Goal: Task Accomplishment & Management: Manage account settings

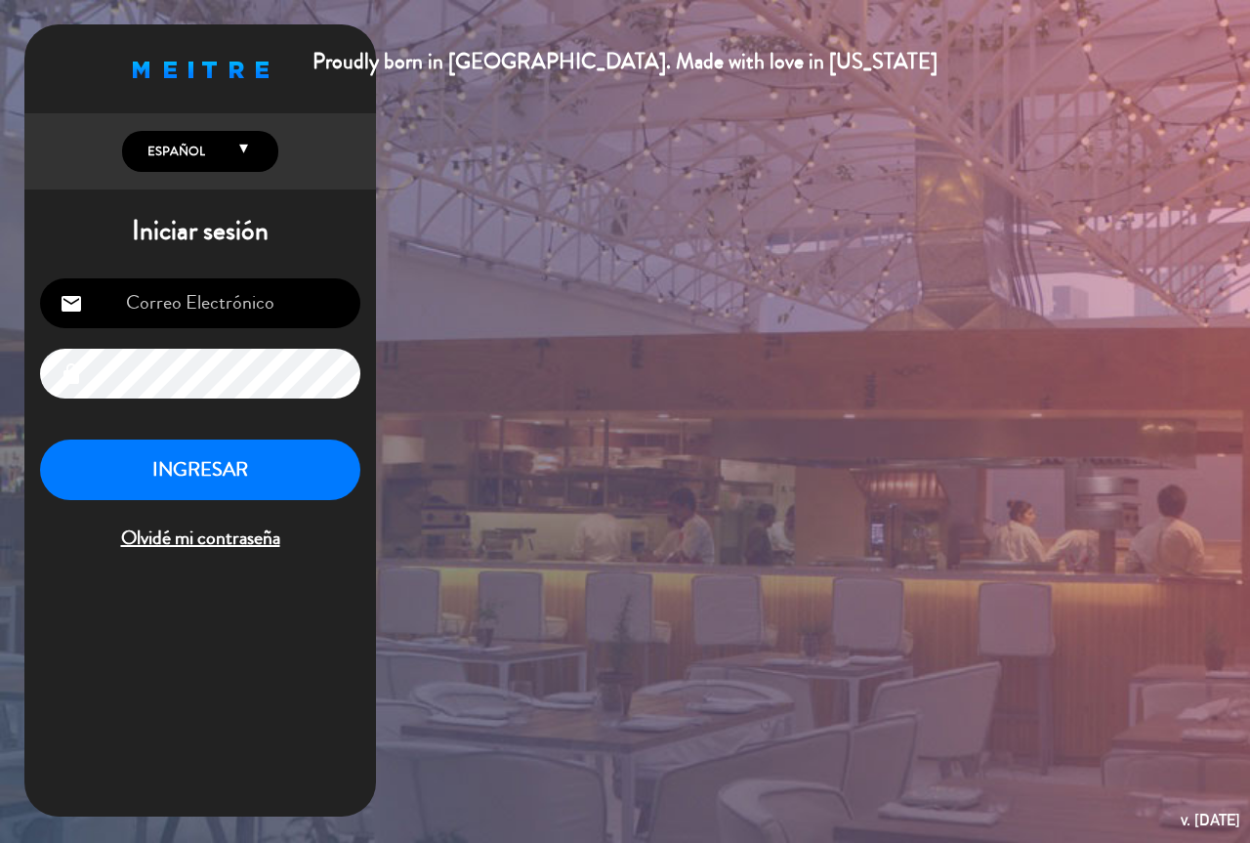
type input "[EMAIL_ADDRESS][DOMAIN_NAME]"
click at [260, 467] on button "INGRESAR" at bounding box center [200, 471] width 320 height 62
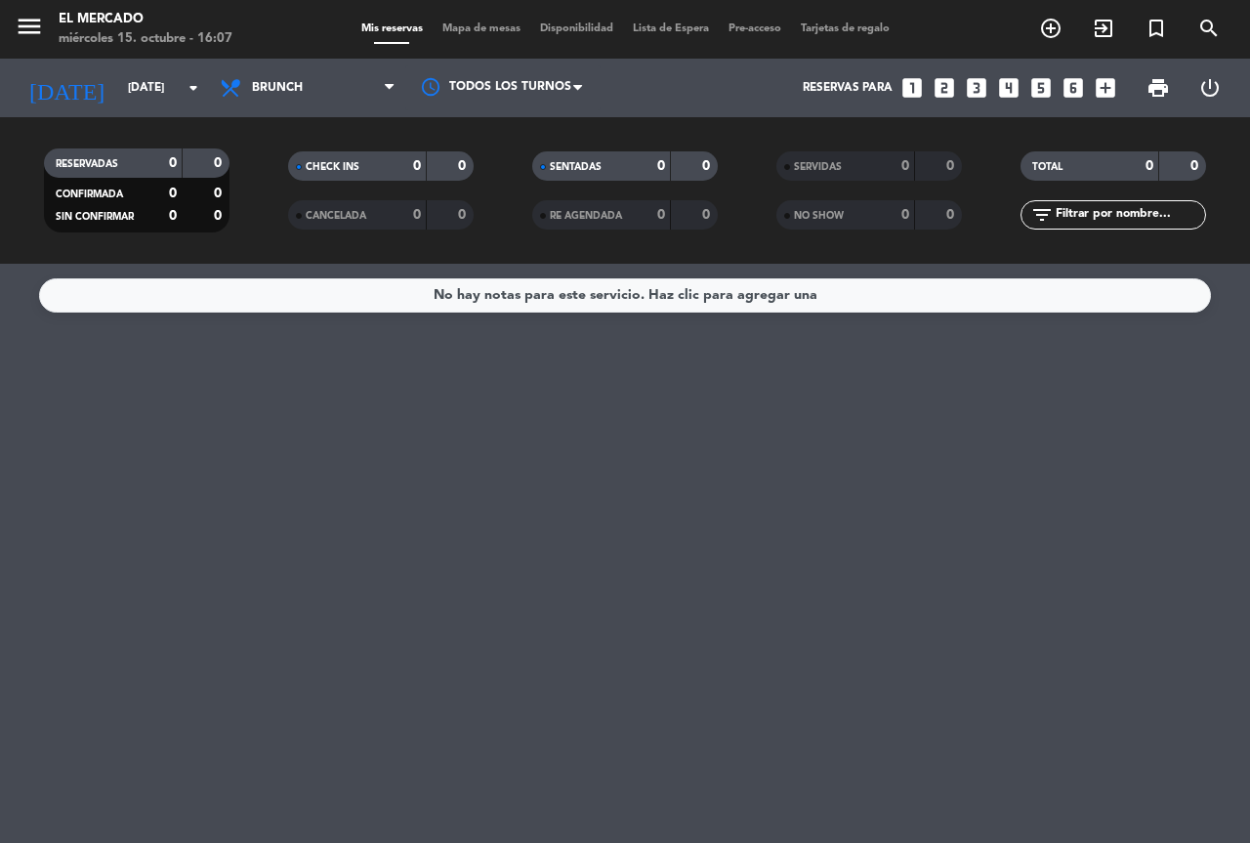
click at [270, 107] on span "Brunch" at bounding box center [307, 87] width 195 height 43
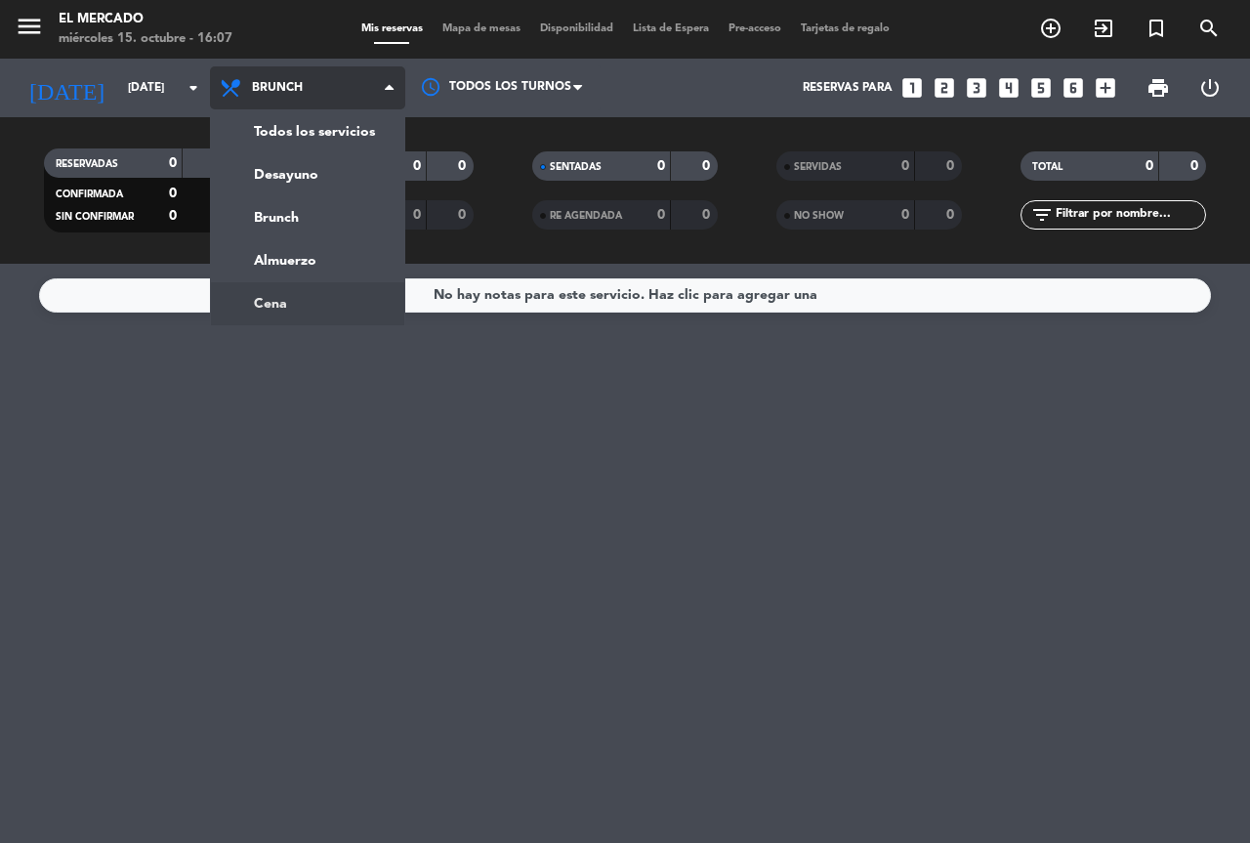
click at [299, 309] on ng-component "menu El Mercado [DATE] 15. octubre - 16:07 Mis reservas Mapa de mesas Disponibi…" at bounding box center [625, 421] width 1250 height 843
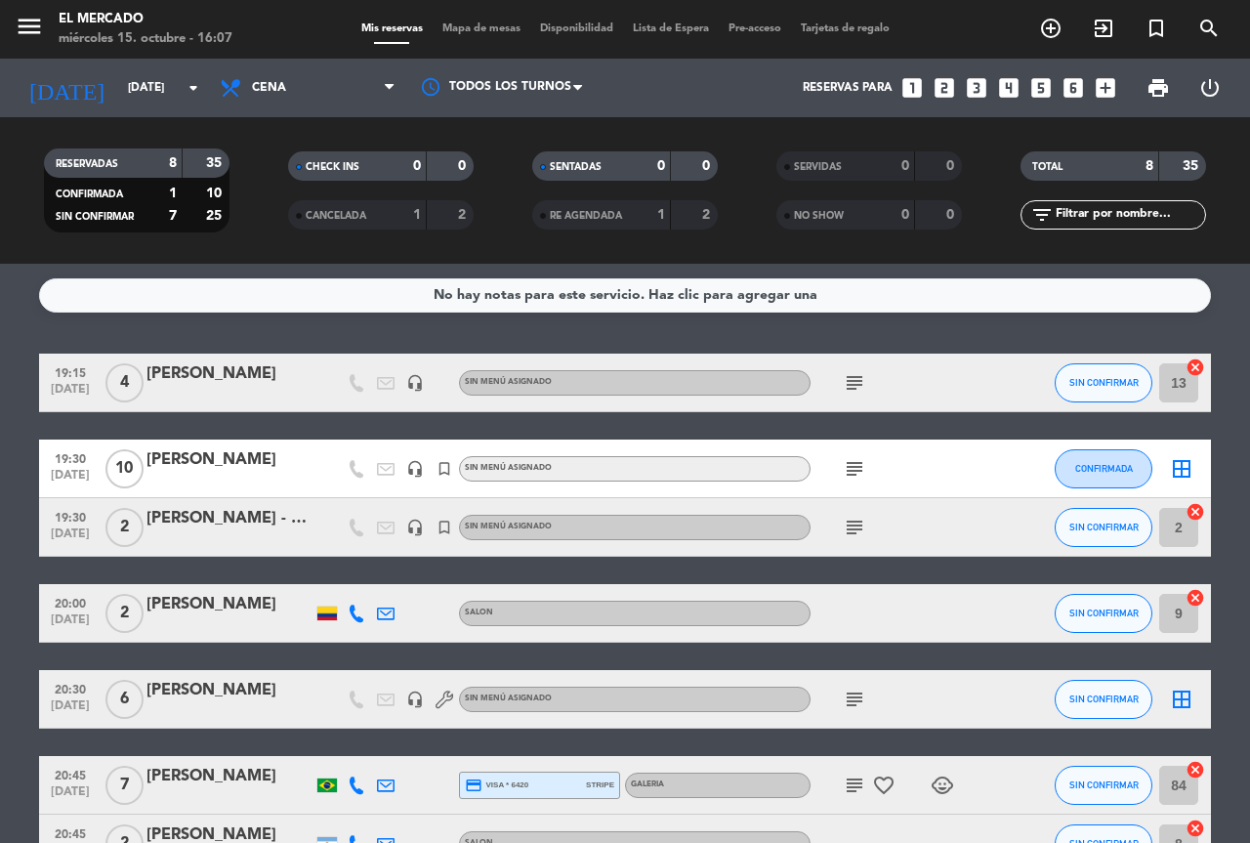
click at [846, 460] on icon "subject" at bounding box center [854, 468] width 23 height 23
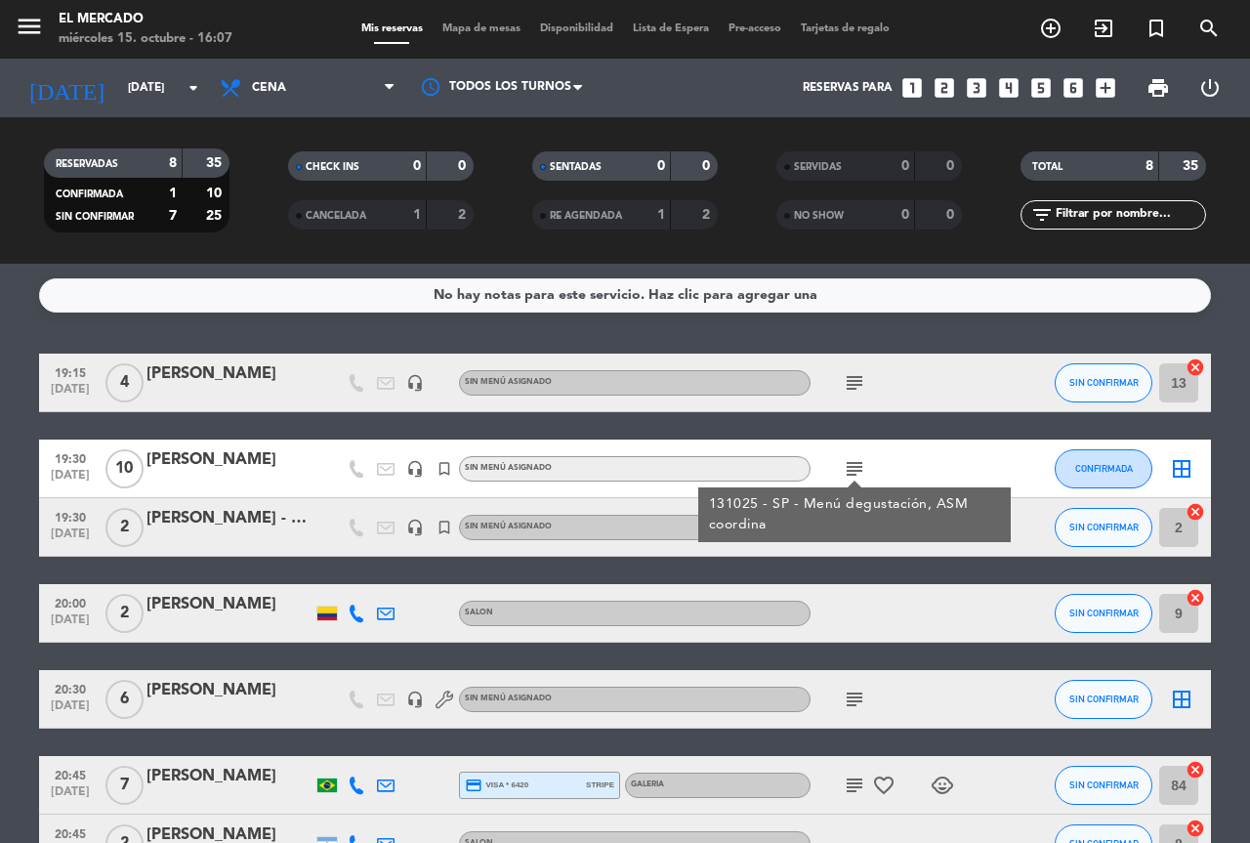
click at [860, 533] on div "131025 - SP - Menú degustación, ASM coordina" at bounding box center [855, 514] width 292 height 41
click at [860, 533] on icon "subject" at bounding box center [854, 527] width 23 height 23
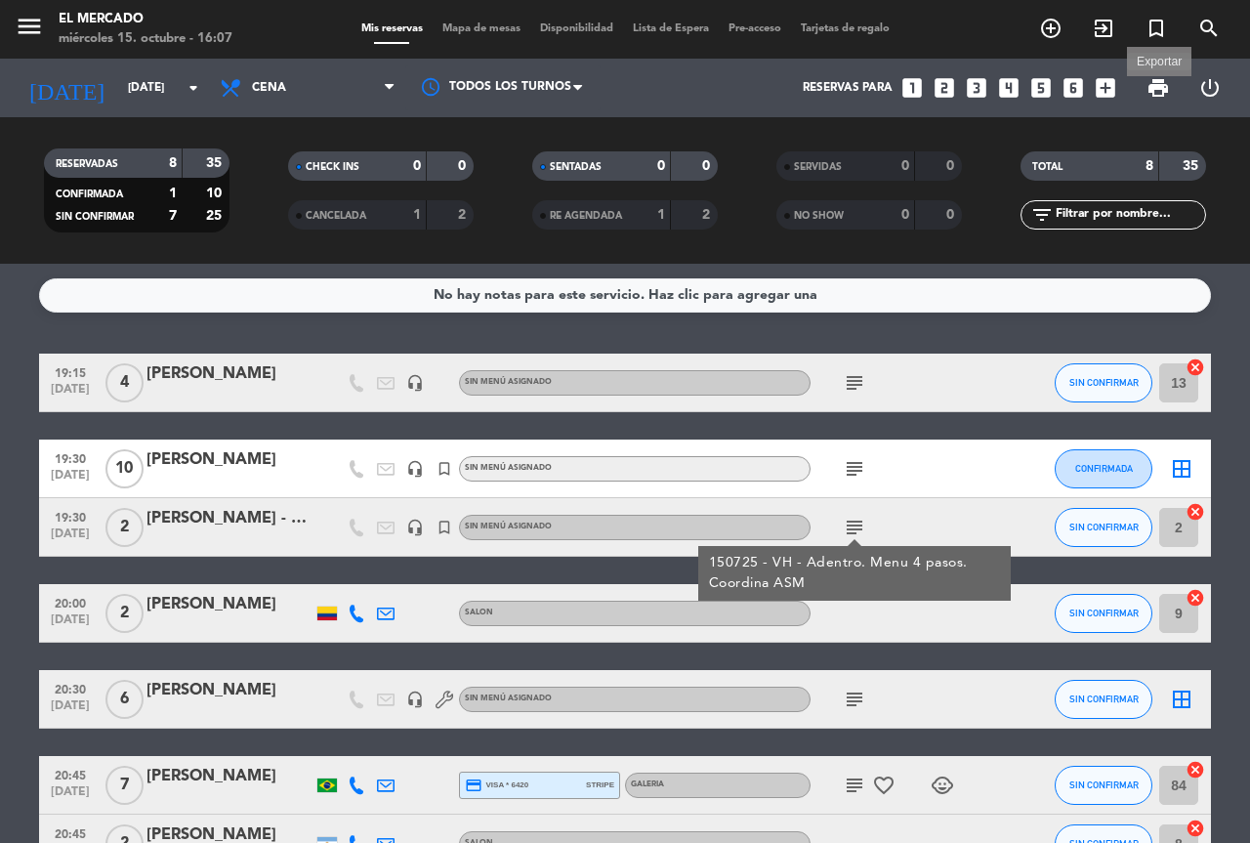
click at [1128, 82] on div "Reservas para looks_one looks_two looks_3 looks_4 looks_5 looks_6 add_box print…" at bounding box center [922, 88] width 628 height 59
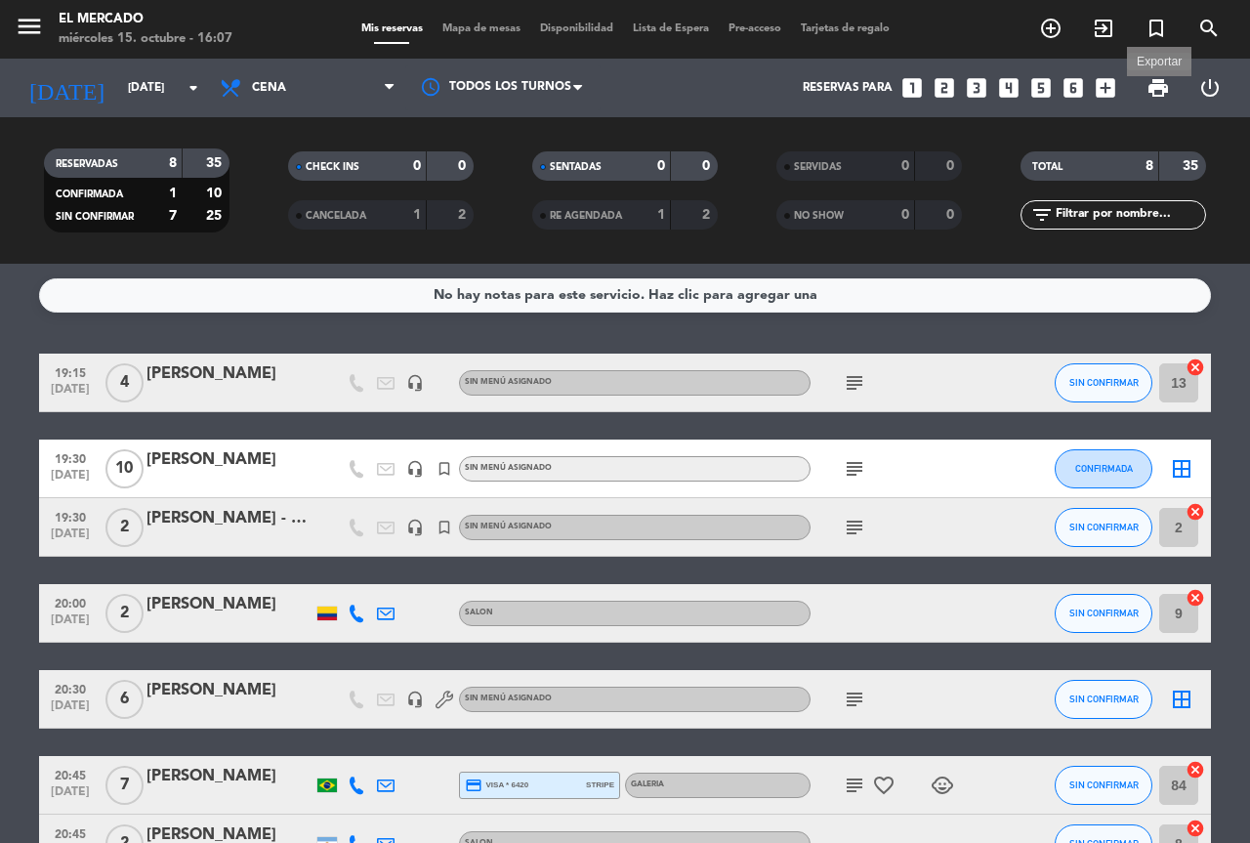
click at [1156, 85] on span "print" at bounding box center [1158, 87] width 23 height 23
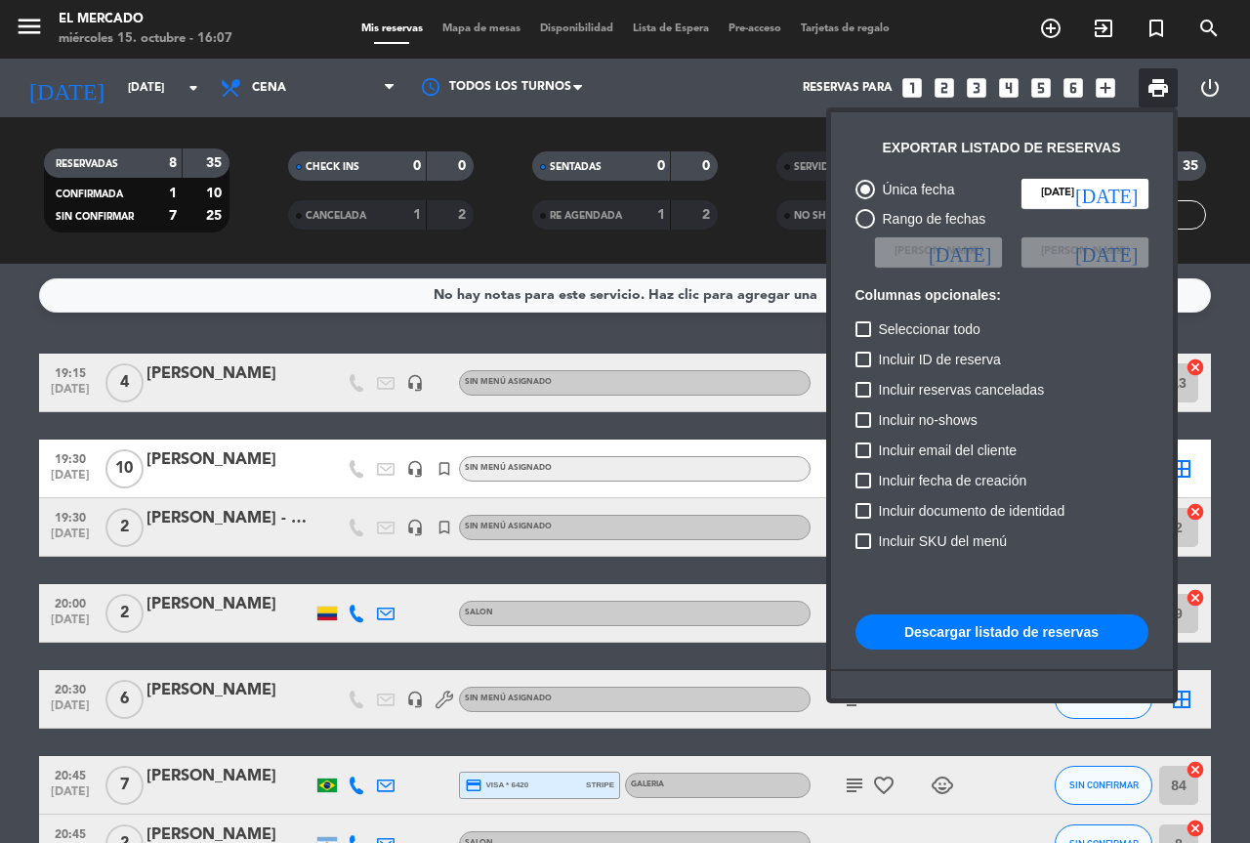
click at [1055, 638] on button "Descargar listado de reservas" at bounding box center [1002, 631] width 293 height 35
drag, startPoint x: 366, startPoint y: 333, endPoint x: 412, endPoint y: 504, distance: 177.0
click at [366, 333] on div at bounding box center [625, 421] width 1250 height 843
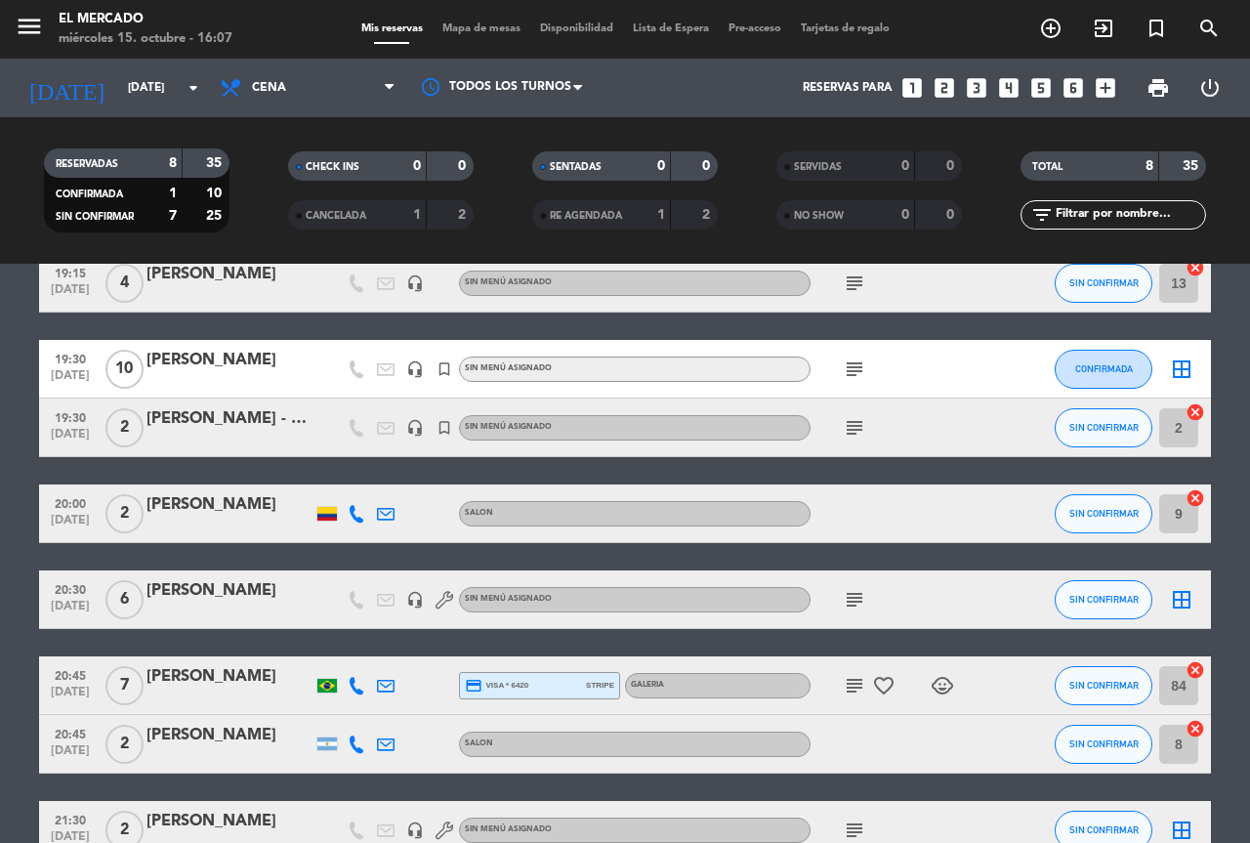
scroll to position [195, 0]
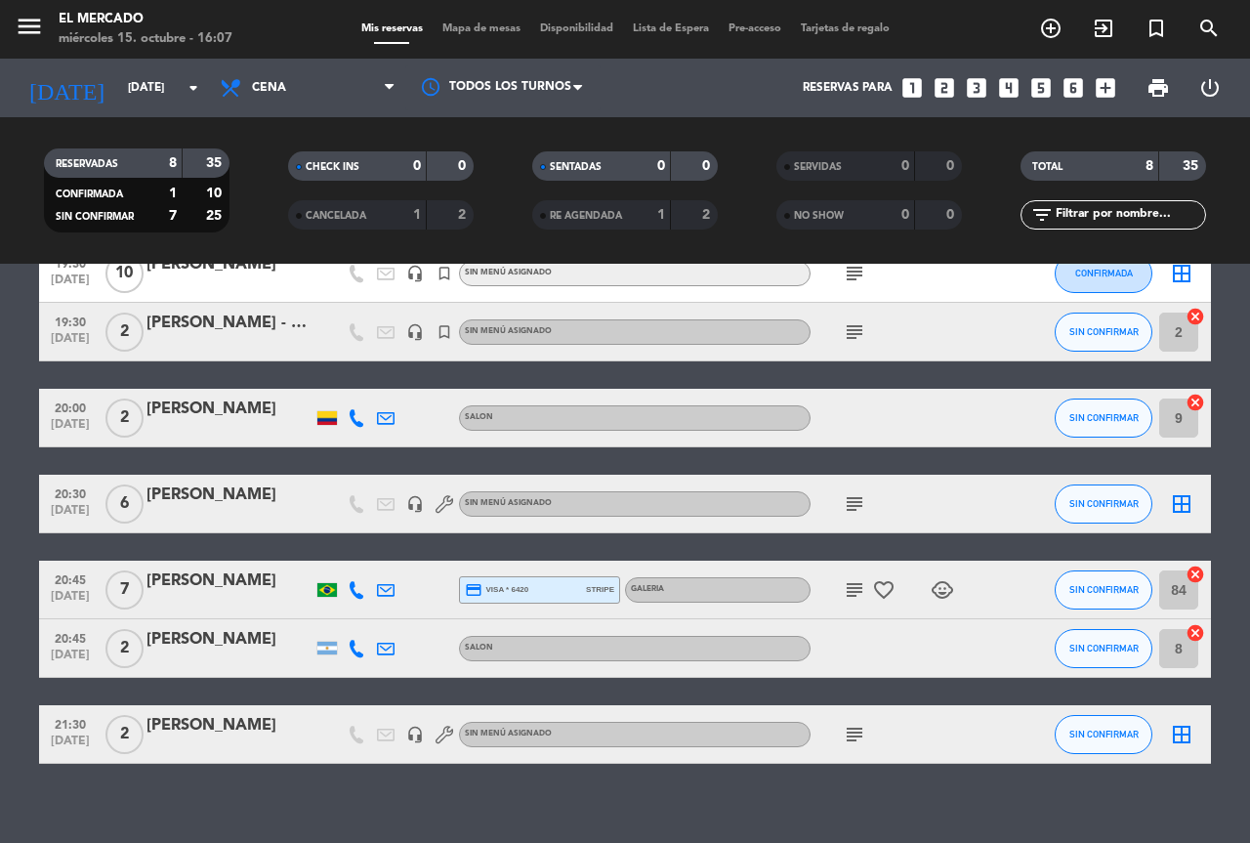
click at [842, 583] on span "subject" at bounding box center [854, 589] width 29 height 23
click at [866, 591] on span "subject" at bounding box center [854, 589] width 29 height 23
click at [863, 594] on span "subject" at bounding box center [854, 589] width 29 height 23
click at [857, 596] on icon "subject" at bounding box center [854, 589] width 23 height 23
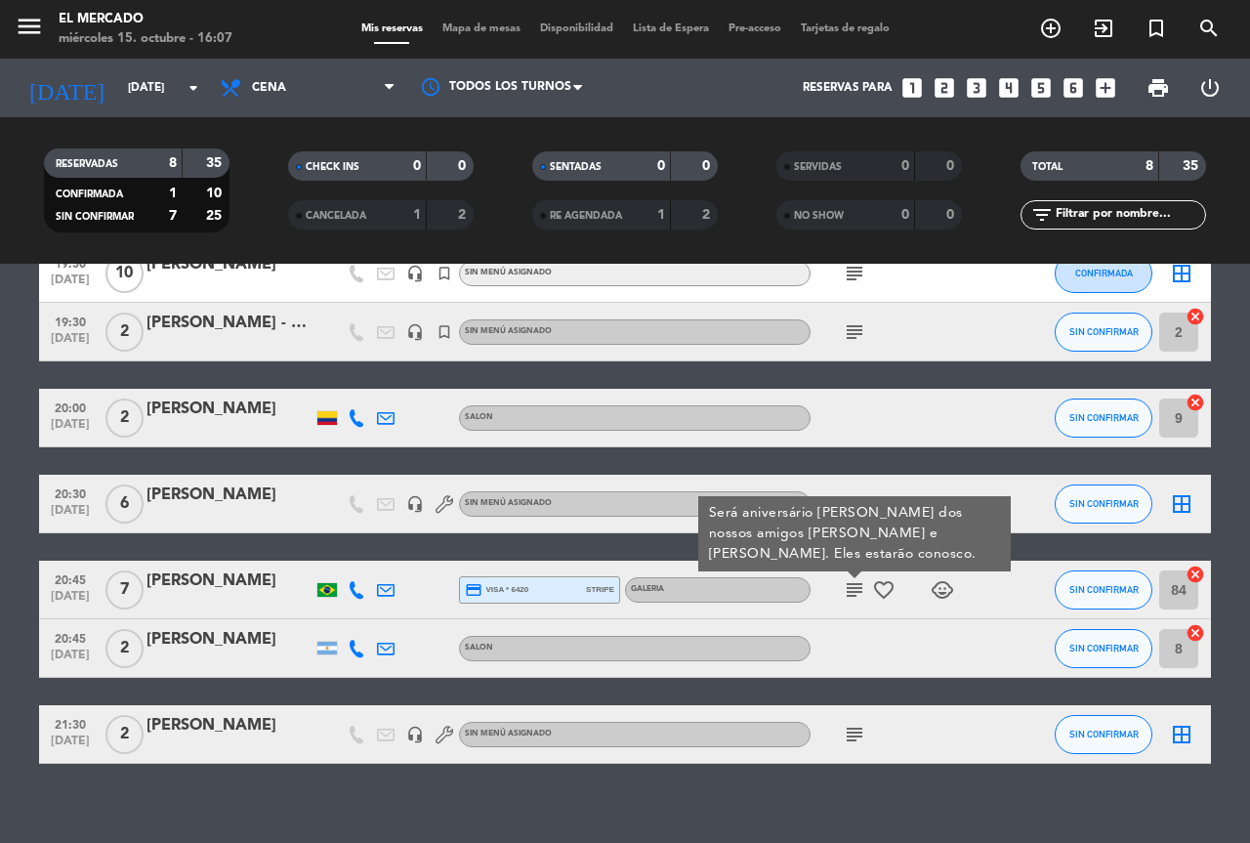
click at [219, 430] on div at bounding box center [230, 431] width 166 height 16
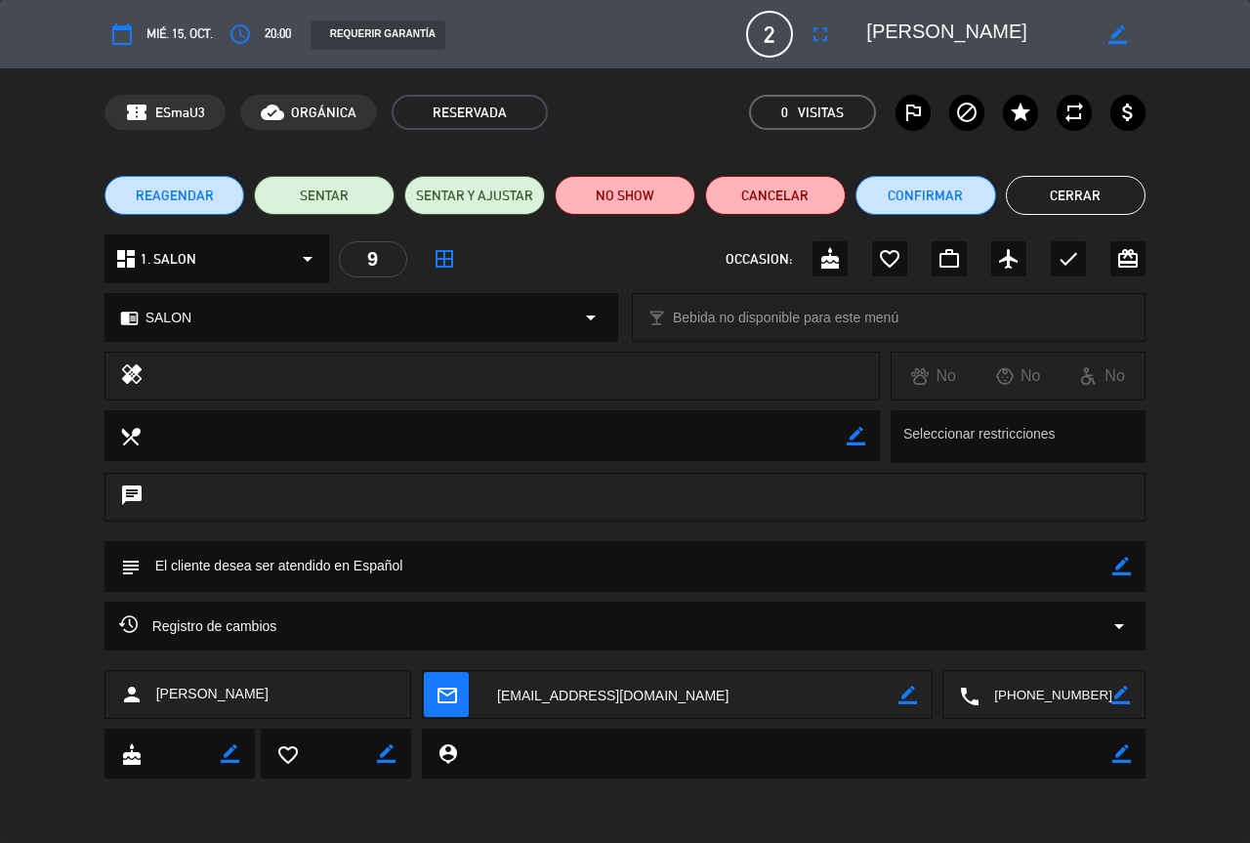
click at [1072, 188] on button "Cerrar" at bounding box center [1076, 195] width 141 height 39
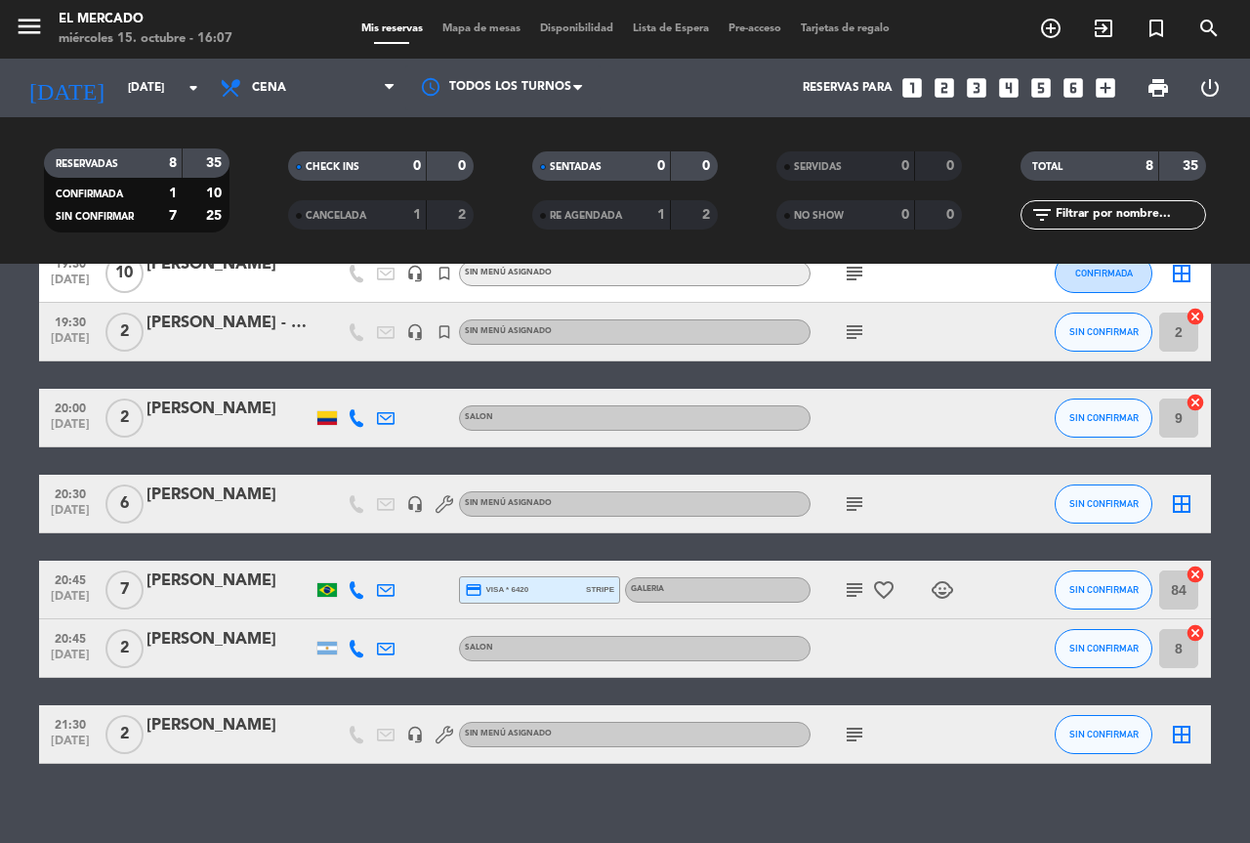
click at [270, 647] on div "[PERSON_NAME]" at bounding box center [230, 639] width 166 height 25
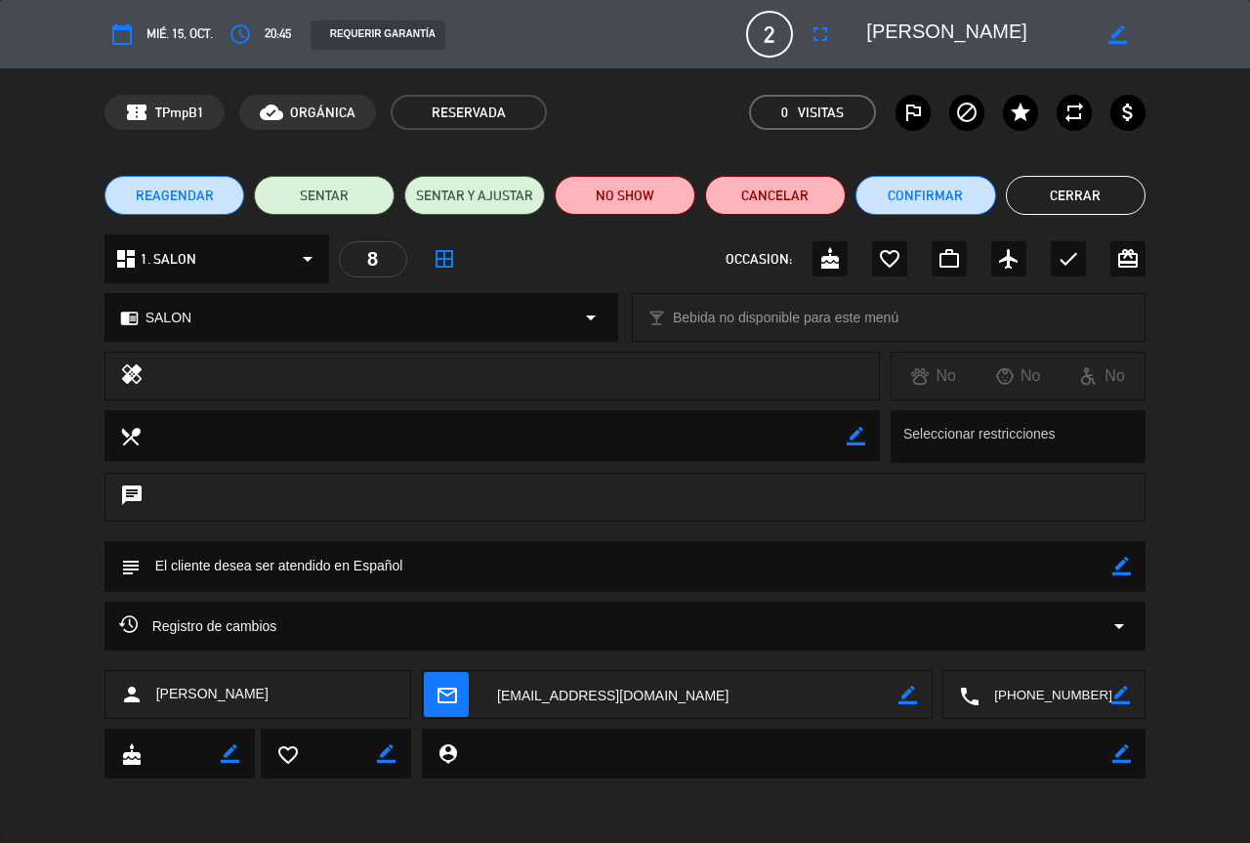
click at [1085, 184] on button "Cerrar" at bounding box center [1076, 195] width 141 height 39
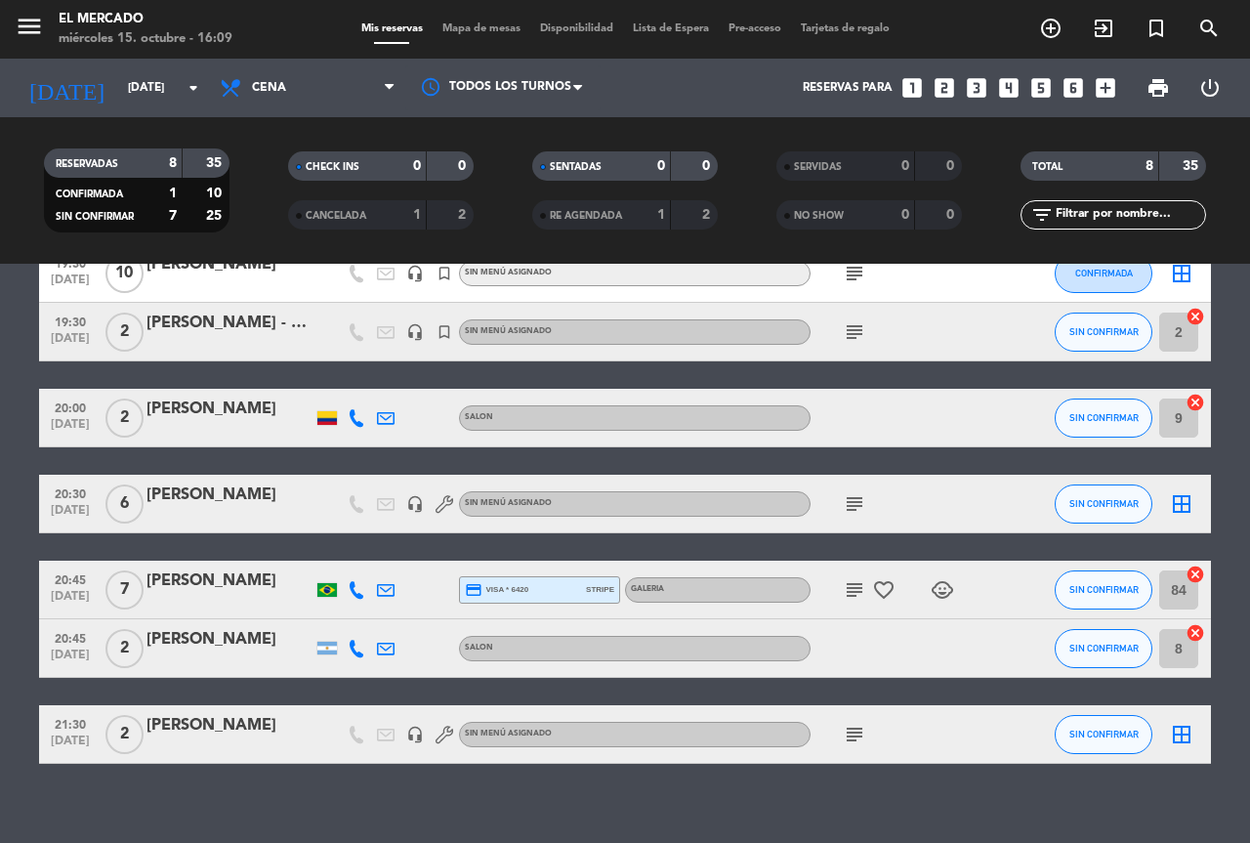
click at [40, 16] on icon "menu" at bounding box center [29, 26] width 29 height 29
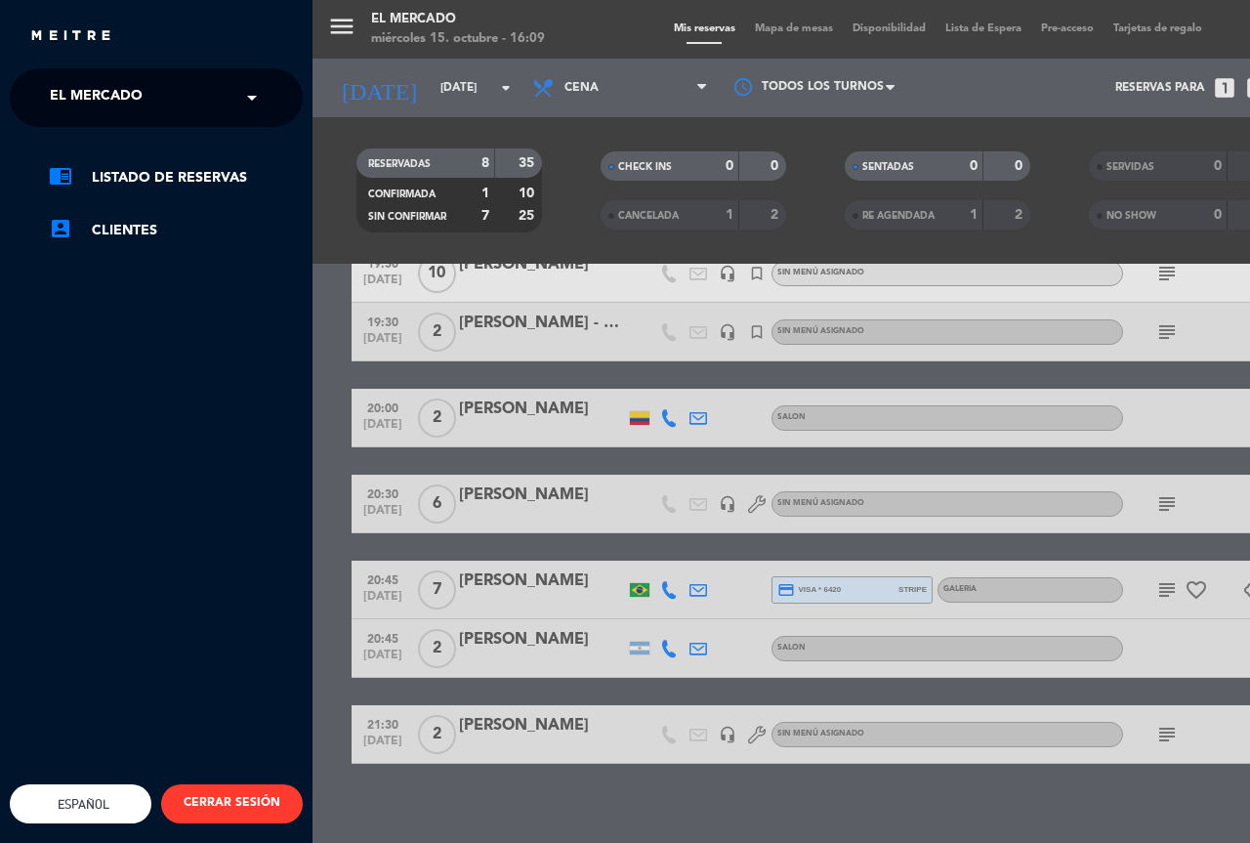
click at [98, 69] on ng-select "× El Mercado ×" at bounding box center [156, 97] width 293 height 59
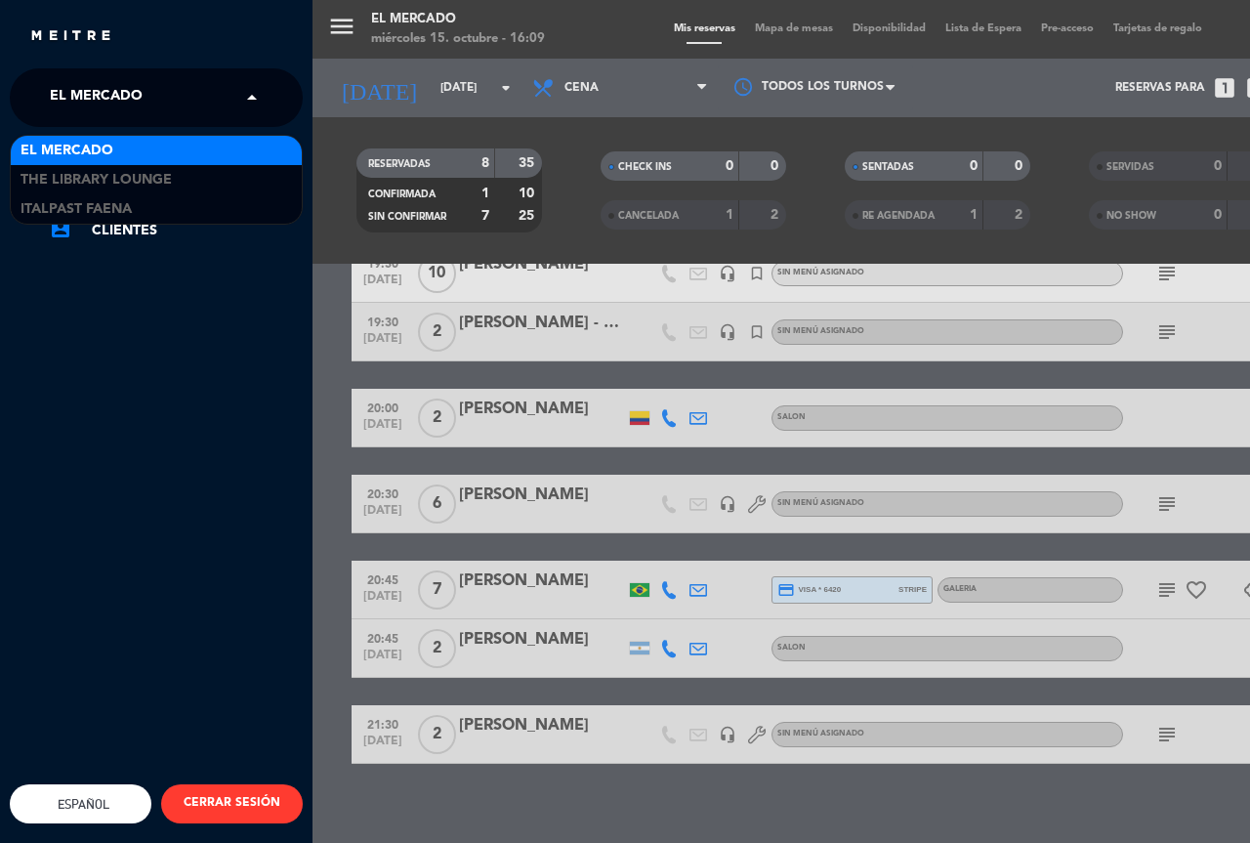
click at [129, 102] on span "El Mercado" at bounding box center [96, 97] width 93 height 41
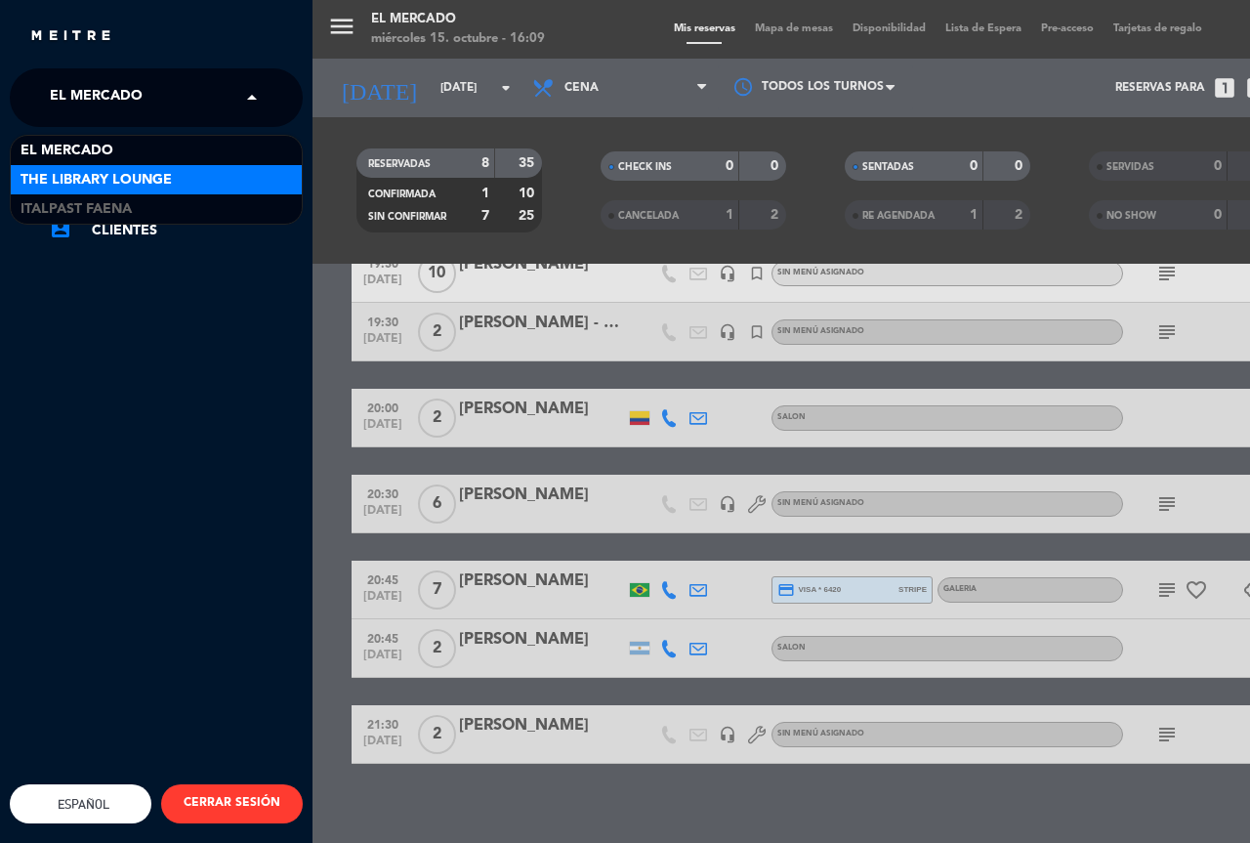
click at [115, 181] on span "The Library Lounge" at bounding box center [96, 180] width 151 height 22
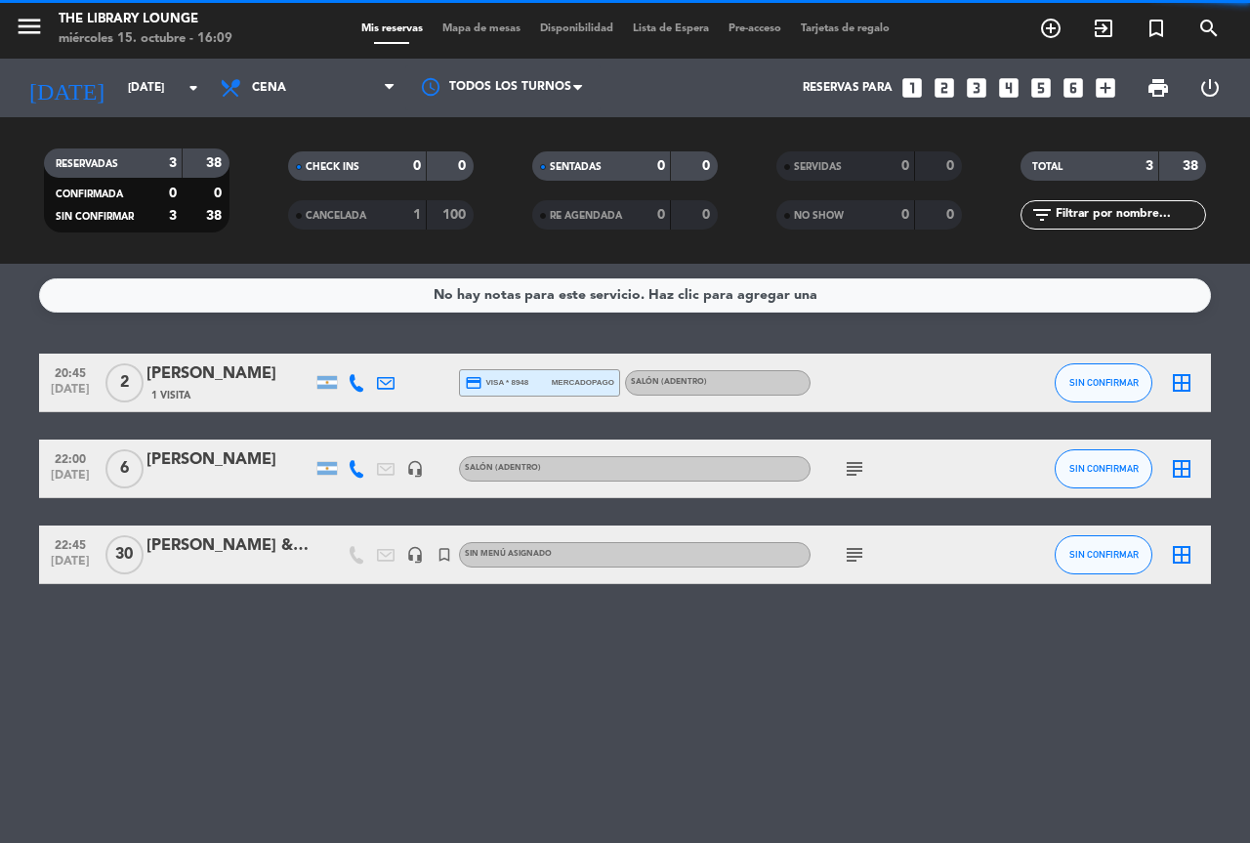
scroll to position [0, 0]
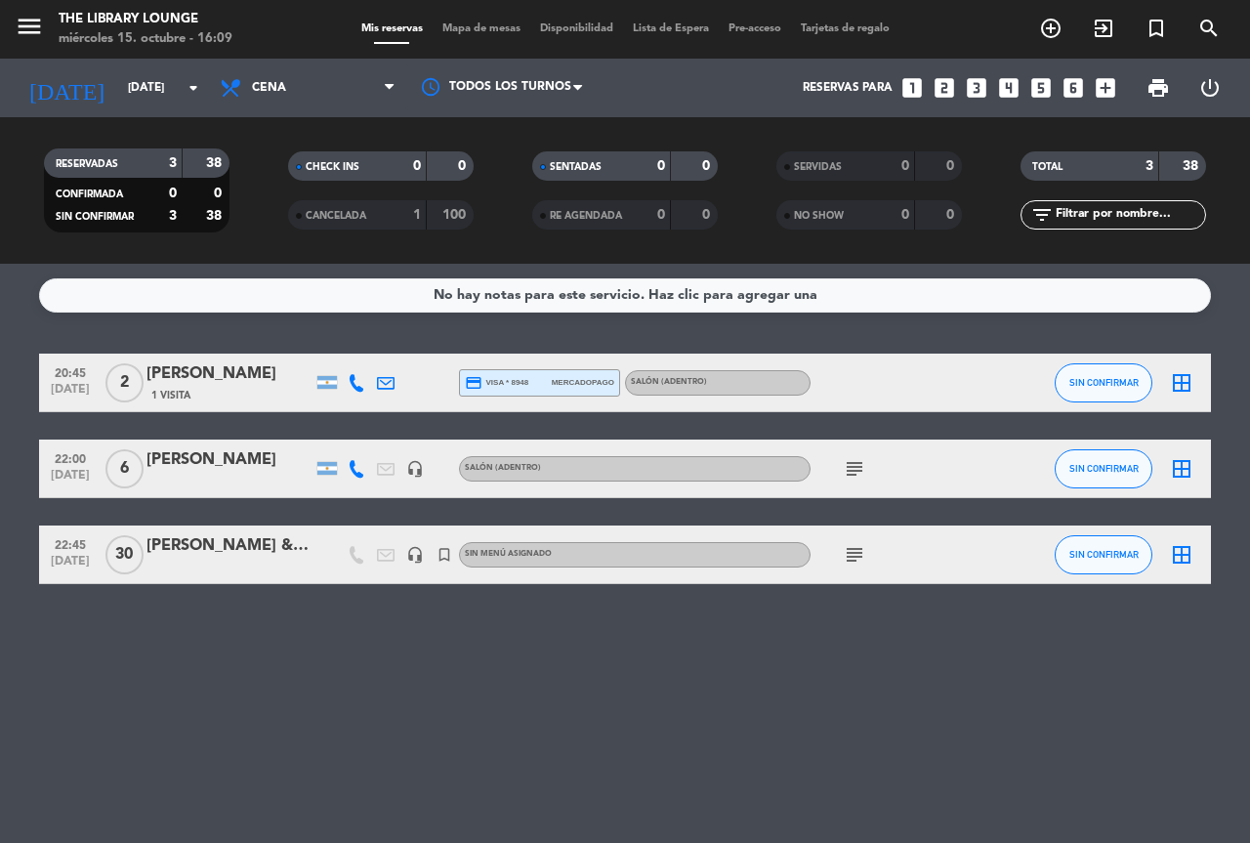
click at [841, 467] on span "subject" at bounding box center [854, 468] width 29 height 23
click at [851, 466] on icon "subject" at bounding box center [854, 468] width 23 height 23
click at [78, 377] on span "20:45" at bounding box center [70, 371] width 49 height 22
click at [867, 464] on span "subject" at bounding box center [854, 468] width 29 height 23
click at [843, 465] on icon "subject" at bounding box center [854, 468] width 23 height 23
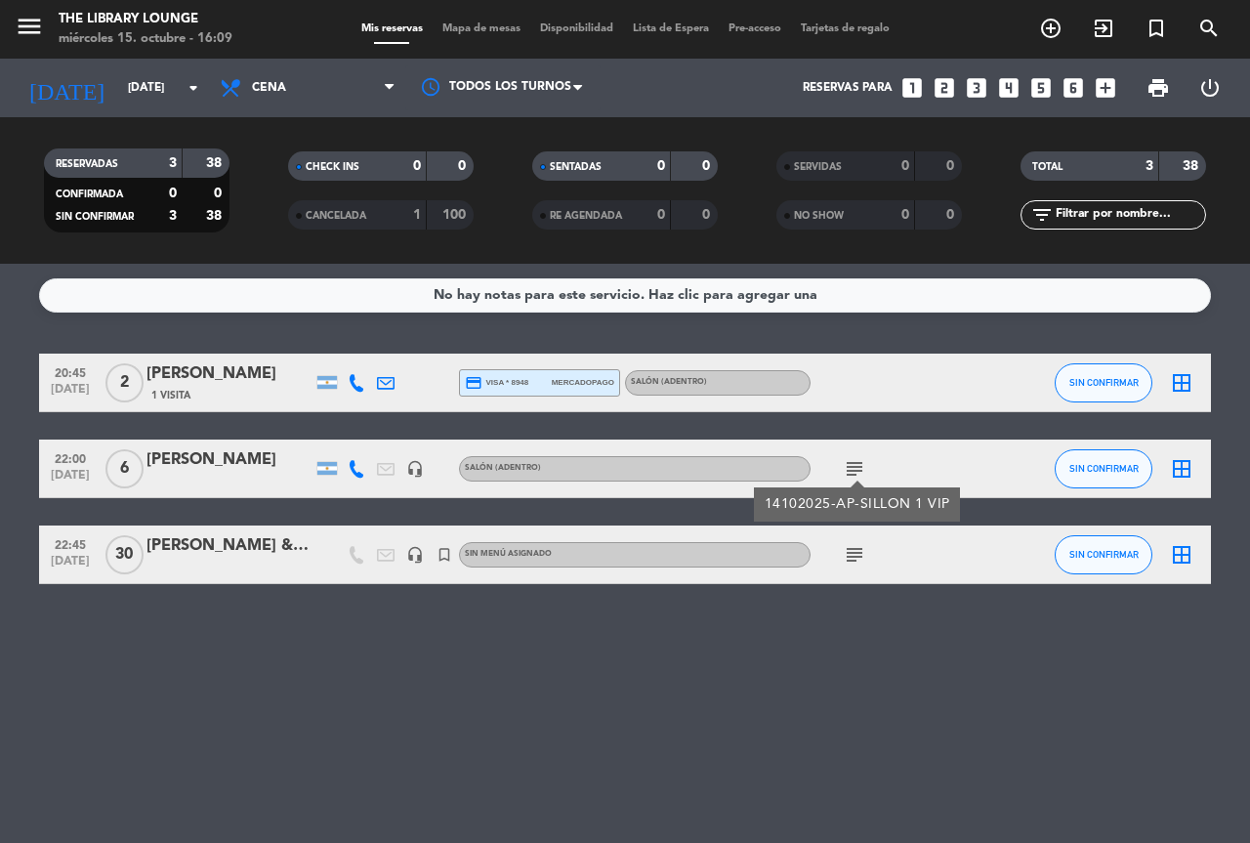
click at [801, 662] on div "No hay notas para este servicio. Haz clic para agregar una 20:45 [DATE] 2 [PERS…" at bounding box center [625, 553] width 1250 height 579
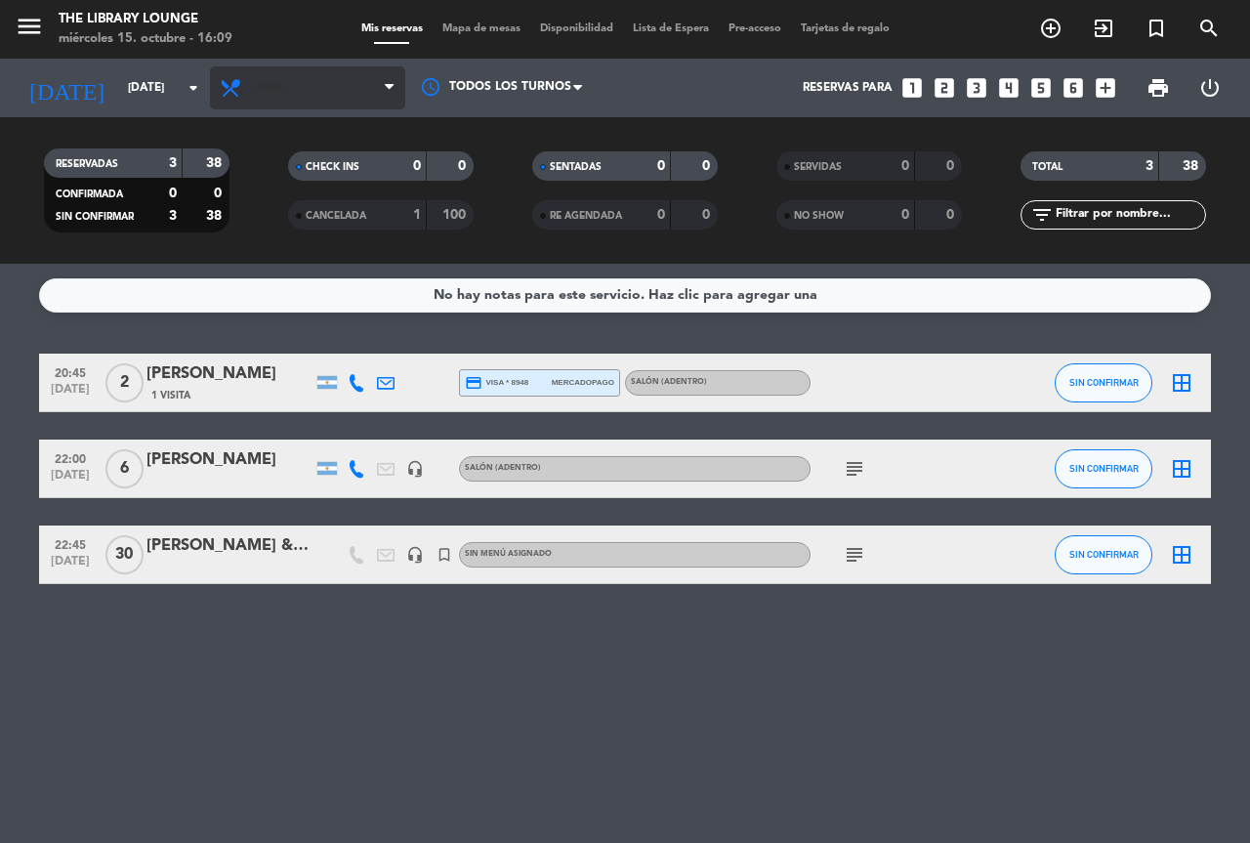
click at [360, 104] on span "Cena" at bounding box center [307, 87] width 195 height 43
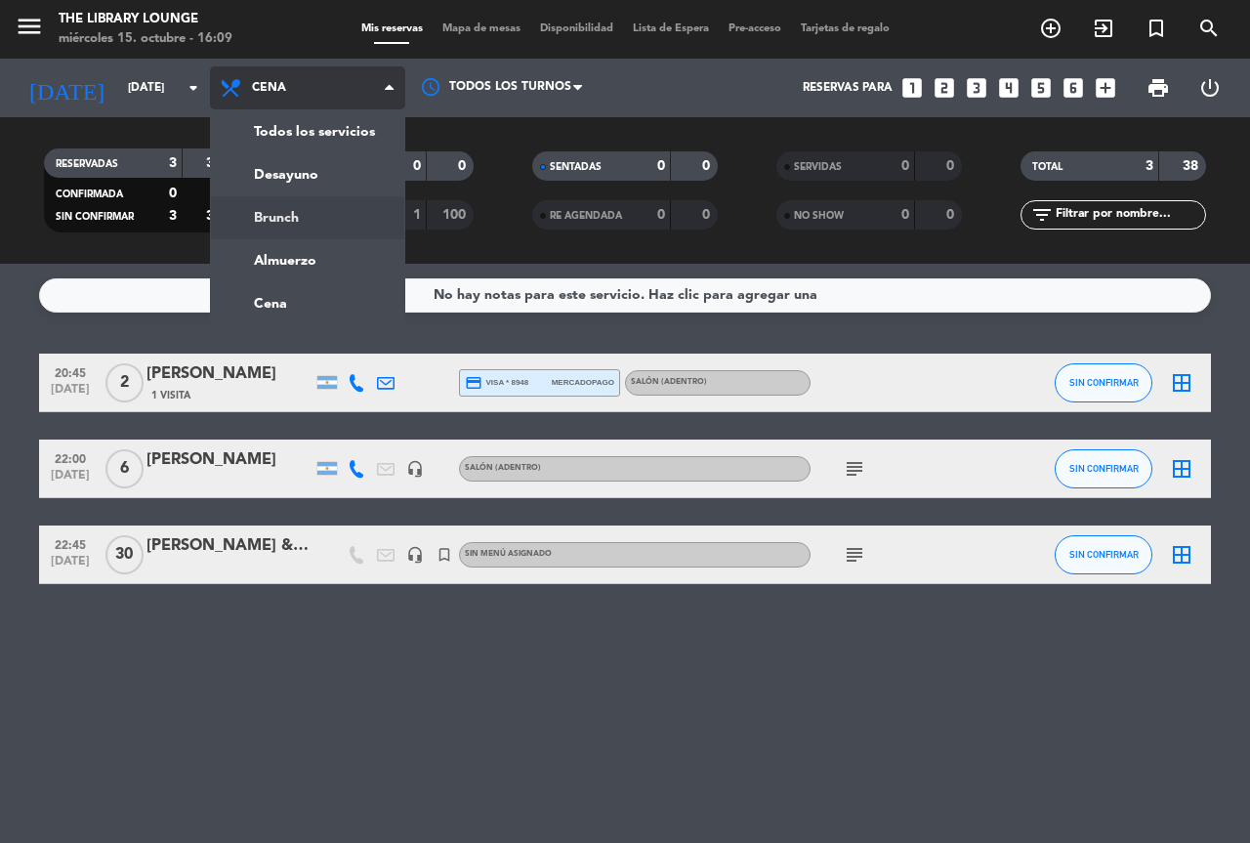
click at [286, 227] on div "menu The Library Lounge [DATE] 15. octubre - 16:09 Mis reservas Mapa de mesas D…" at bounding box center [625, 132] width 1250 height 264
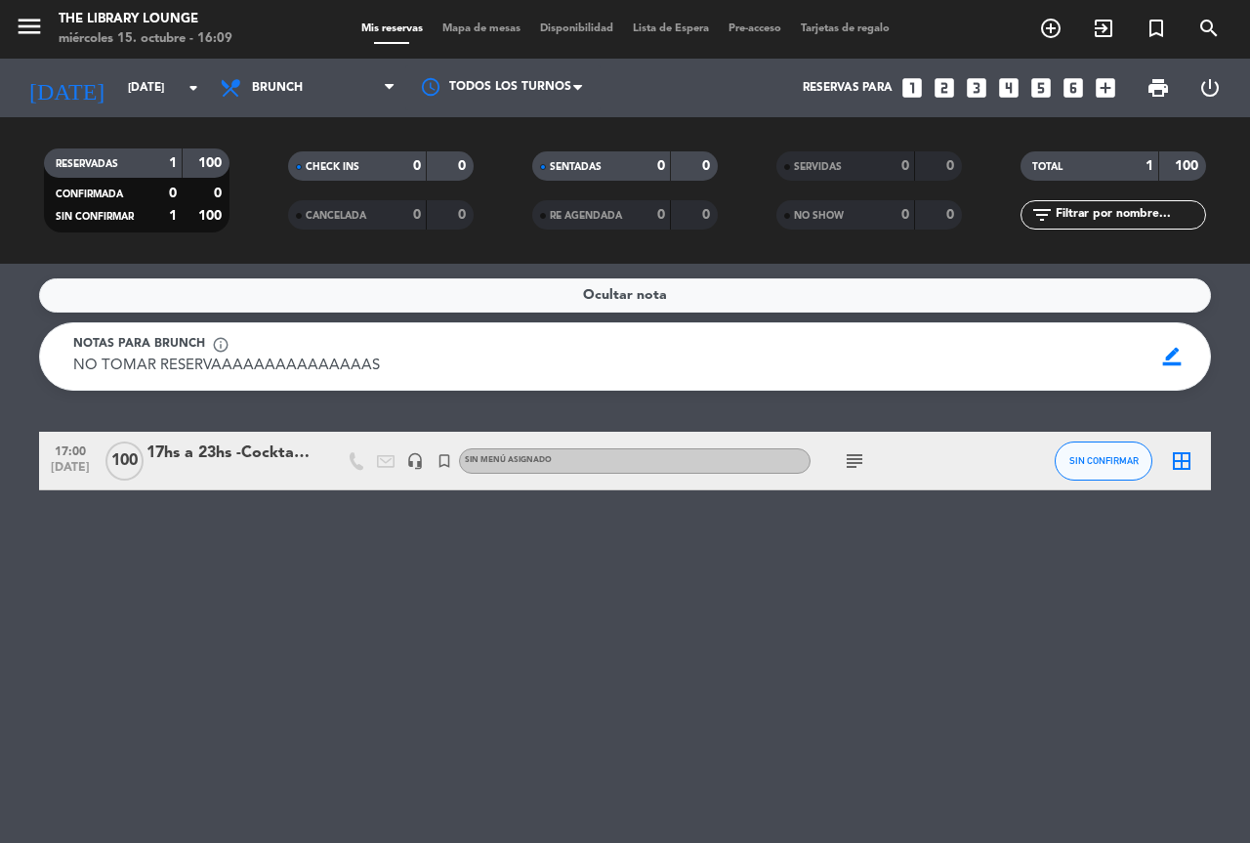
click at [324, 91] on span "Brunch" at bounding box center [307, 87] width 195 height 43
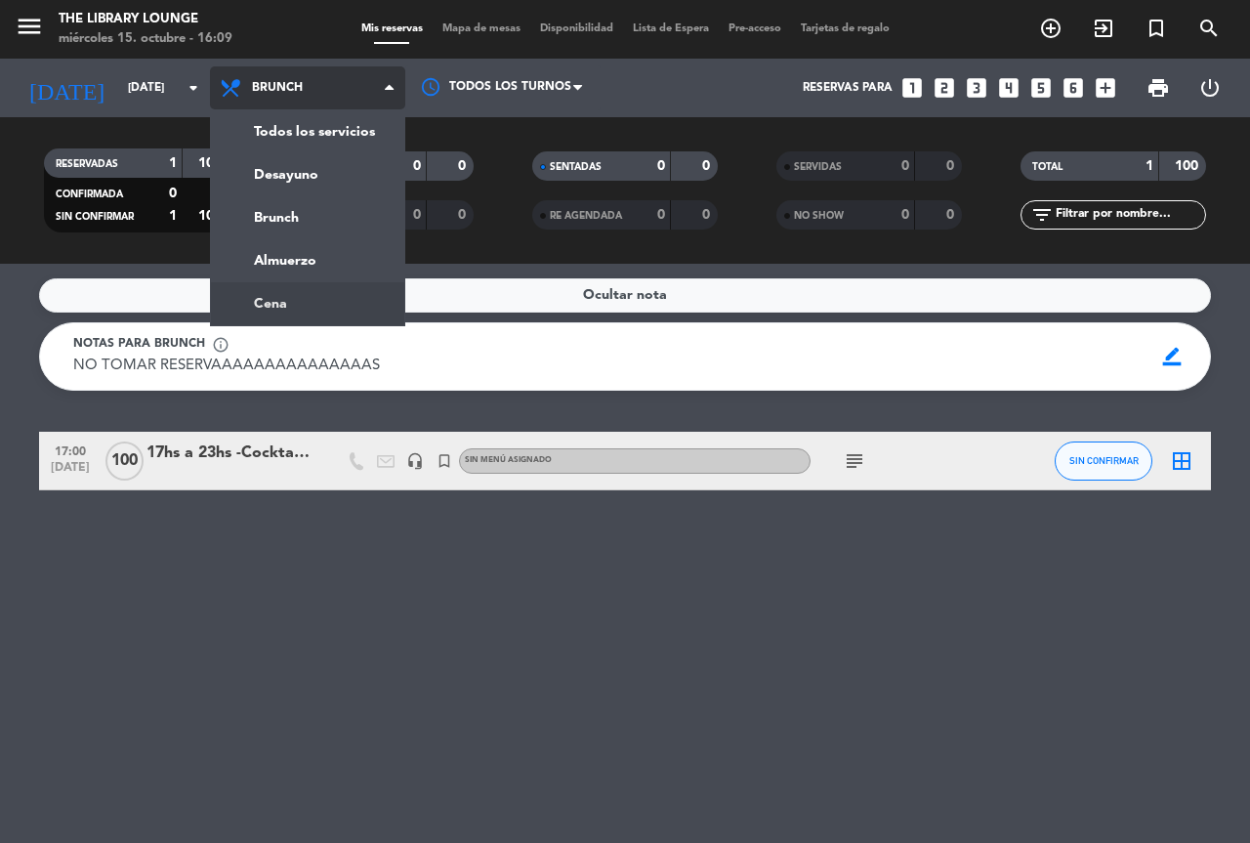
click at [286, 299] on ng-component "menu The Library Lounge [DATE] 15. octubre - 16:09 Mis reservas Mapa de mesas D…" at bounding box center [625, 421] width 1250 height 843
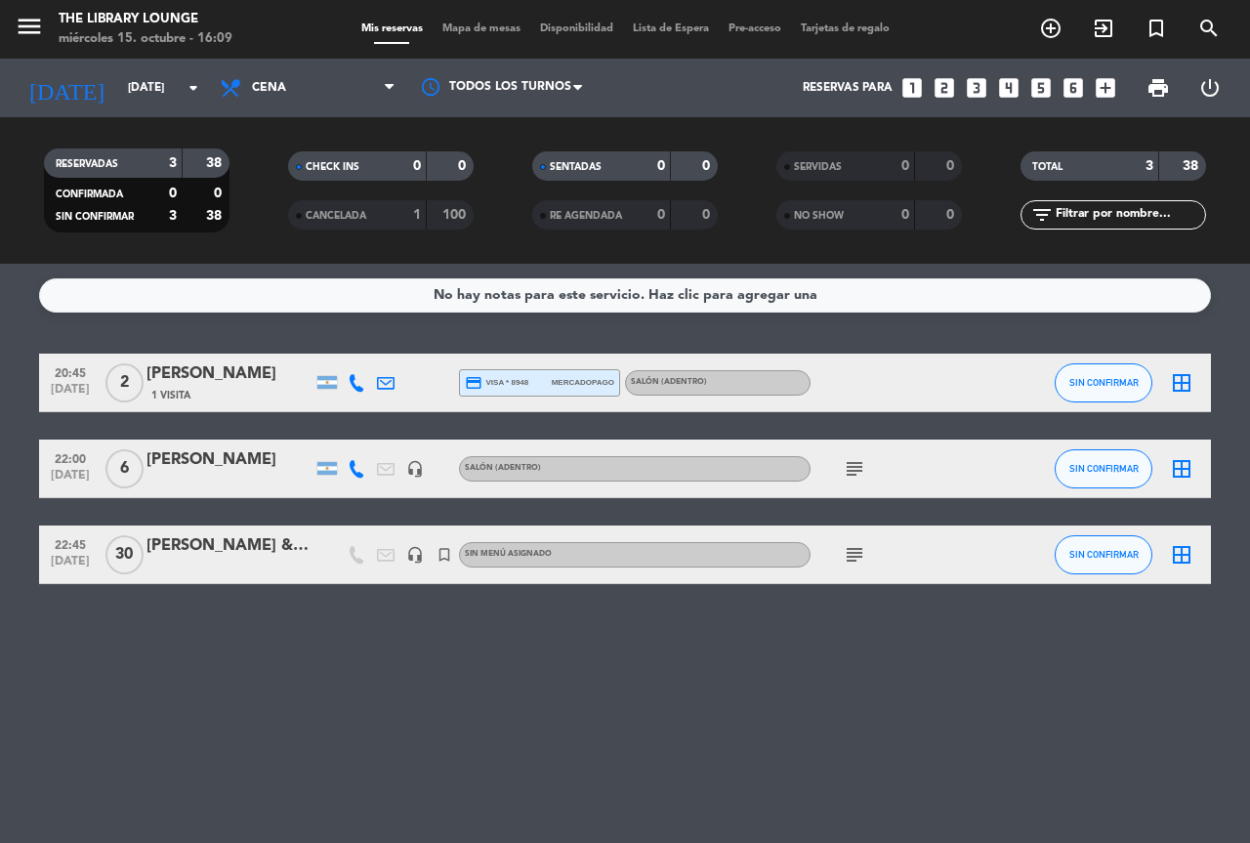
click at [846, 559] on icon "subject" at bounding box center [854, 554] width 23 height 23
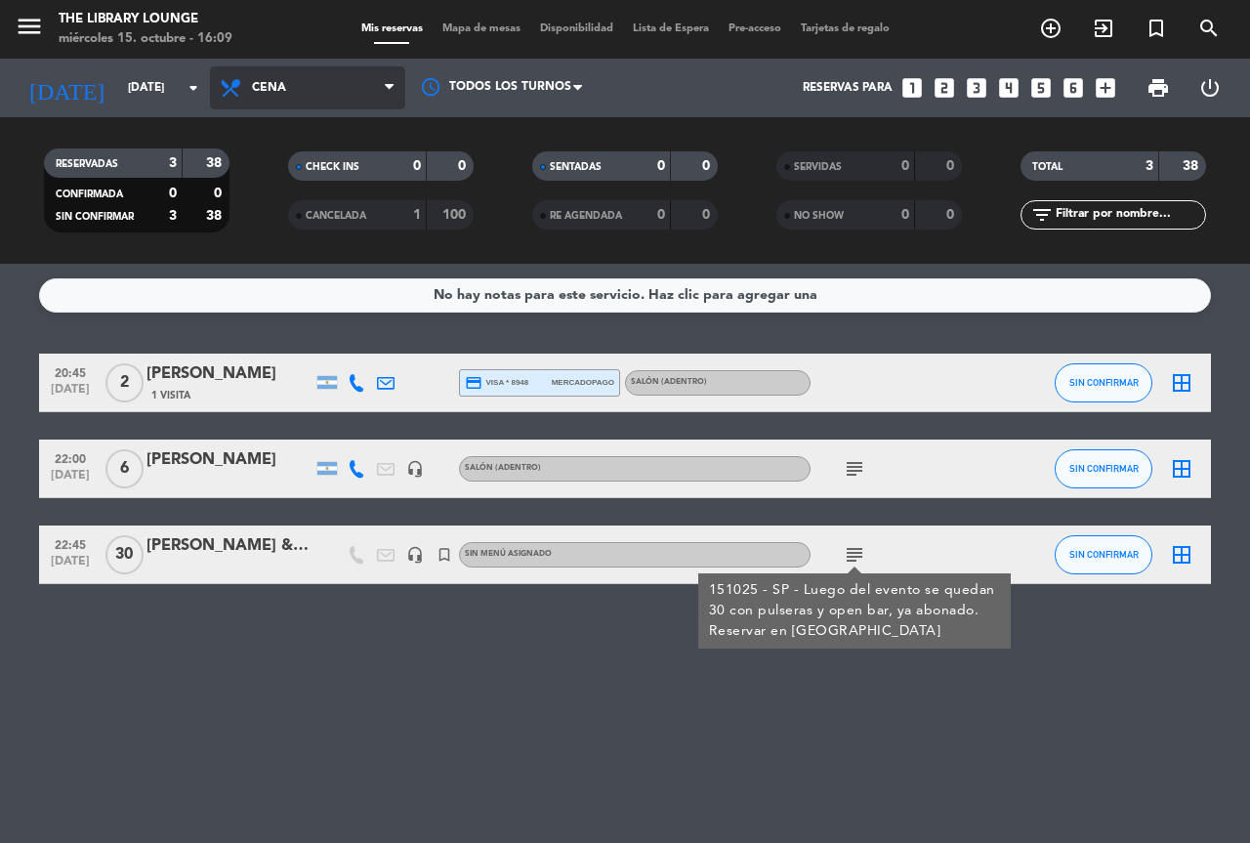
click at [331, 89] on span "Cena" at bounding box center [307, 87] width 195 height 43
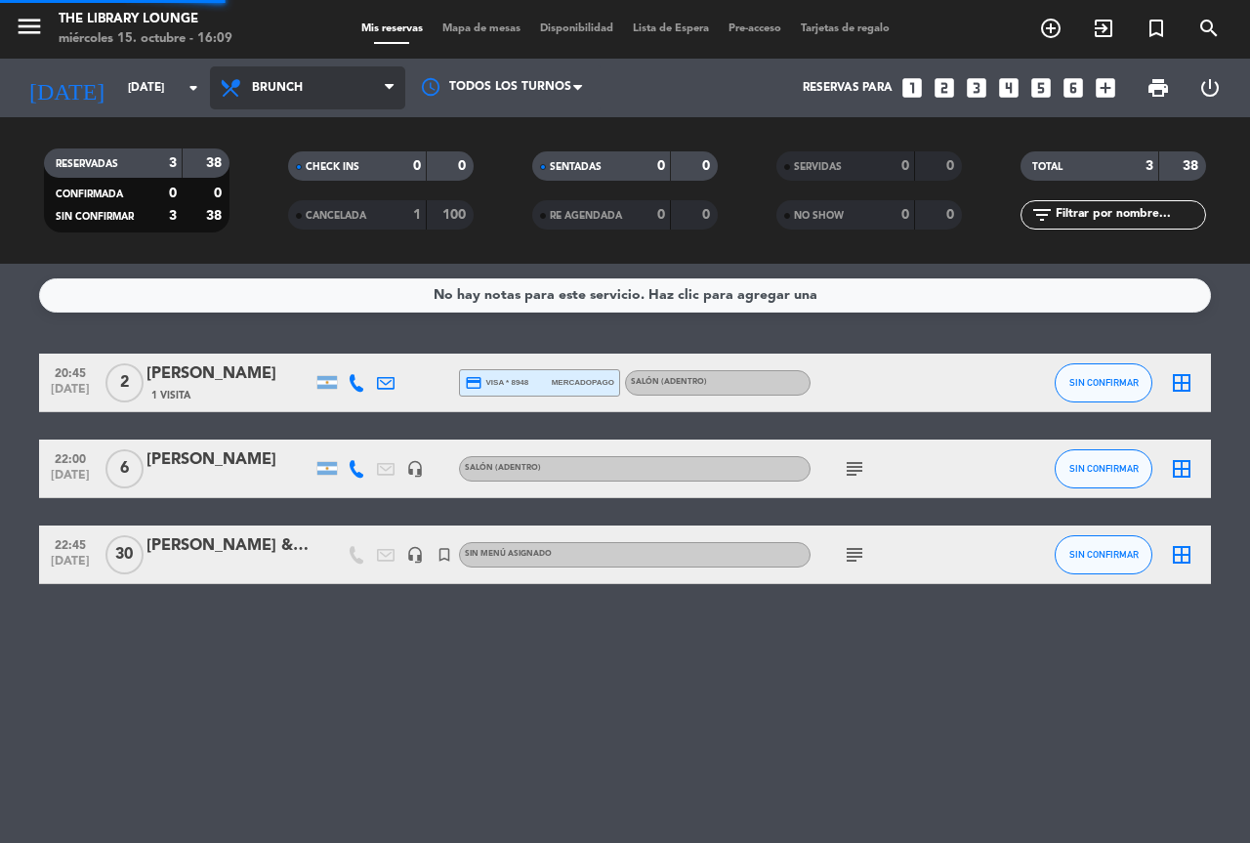
click at [307, 229] on div "menu The Library Lounge [DATE] 15. octubre - 16:09 Mis reservas Mapa de mesas D…" at bounding box center [625, 132] width 1250 height 264
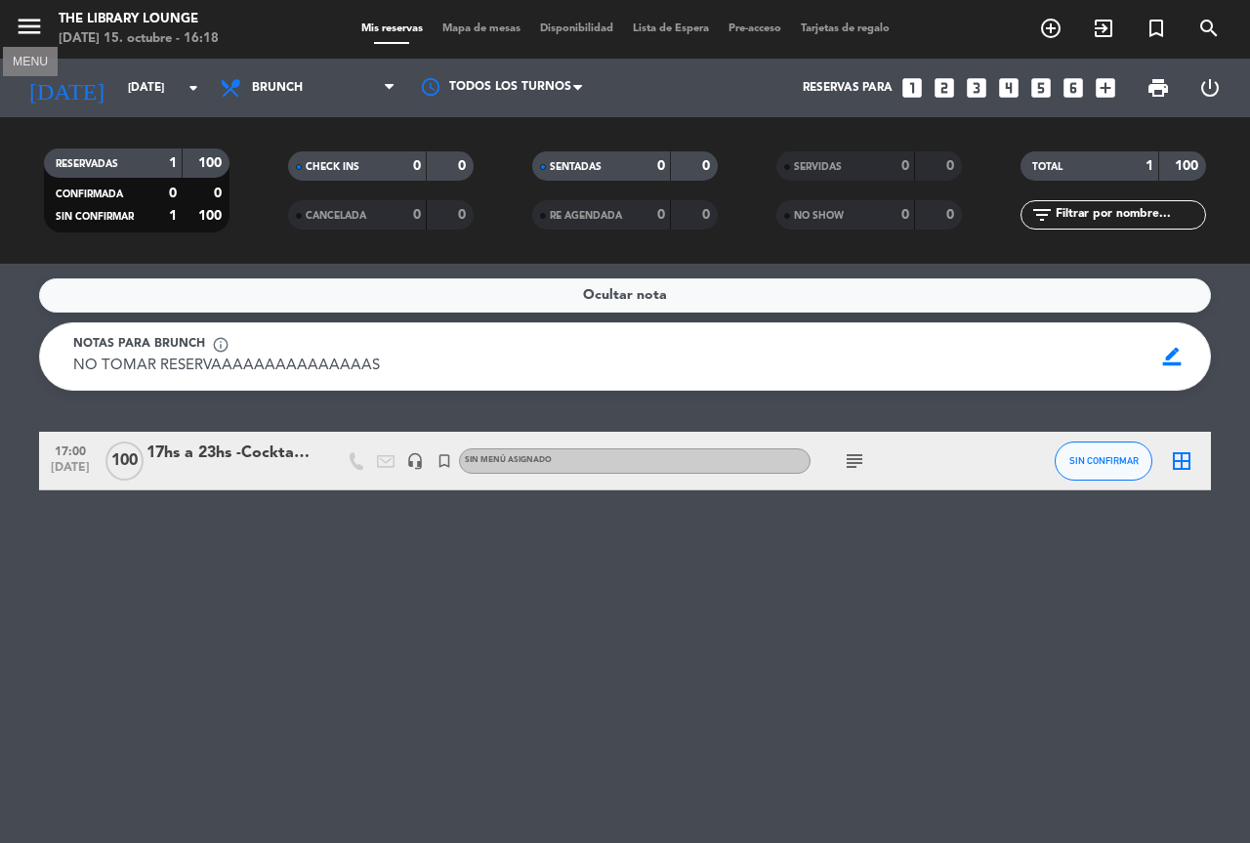
click at [28, 25] on icon "menu" at bounding box center [29, 26] width 29 height 29
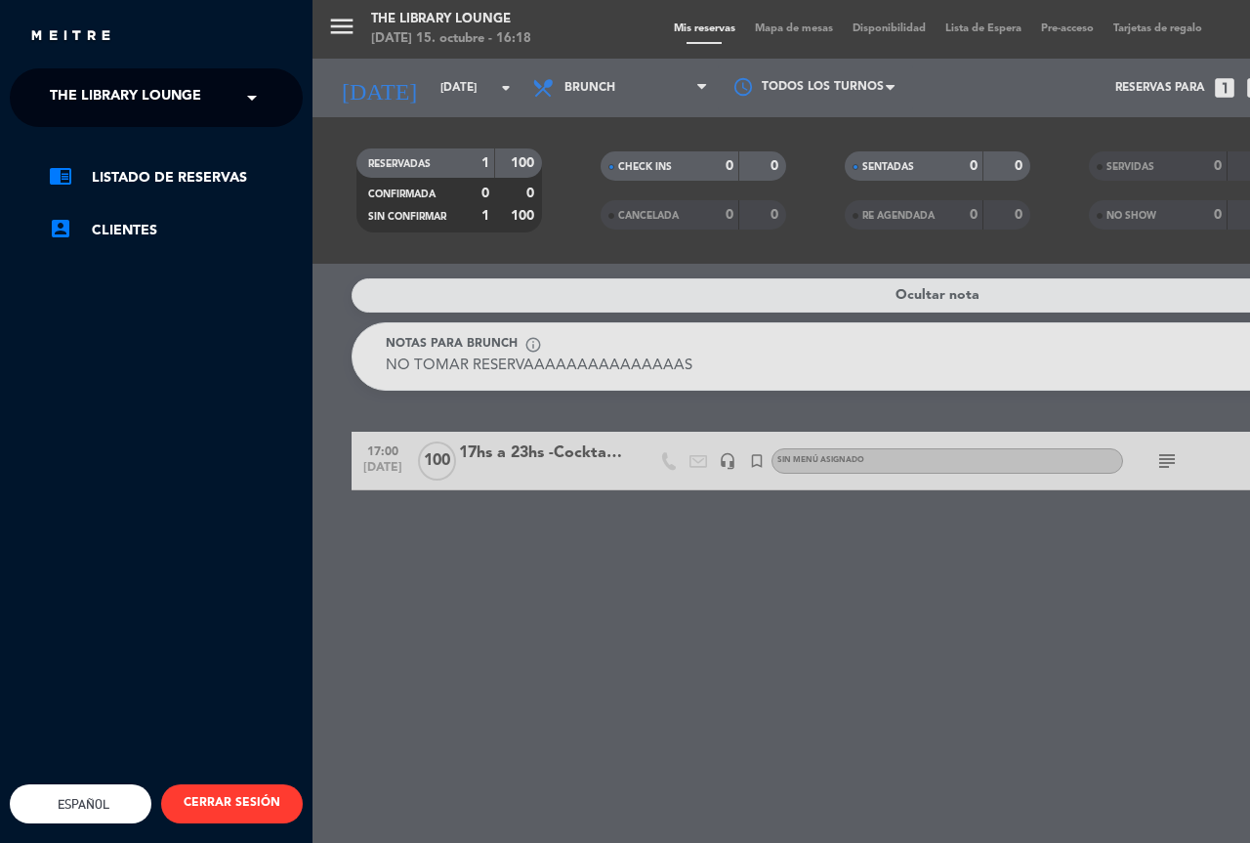
click at [240, 91] on span at bounding box center [256, 97] width 33 height 41
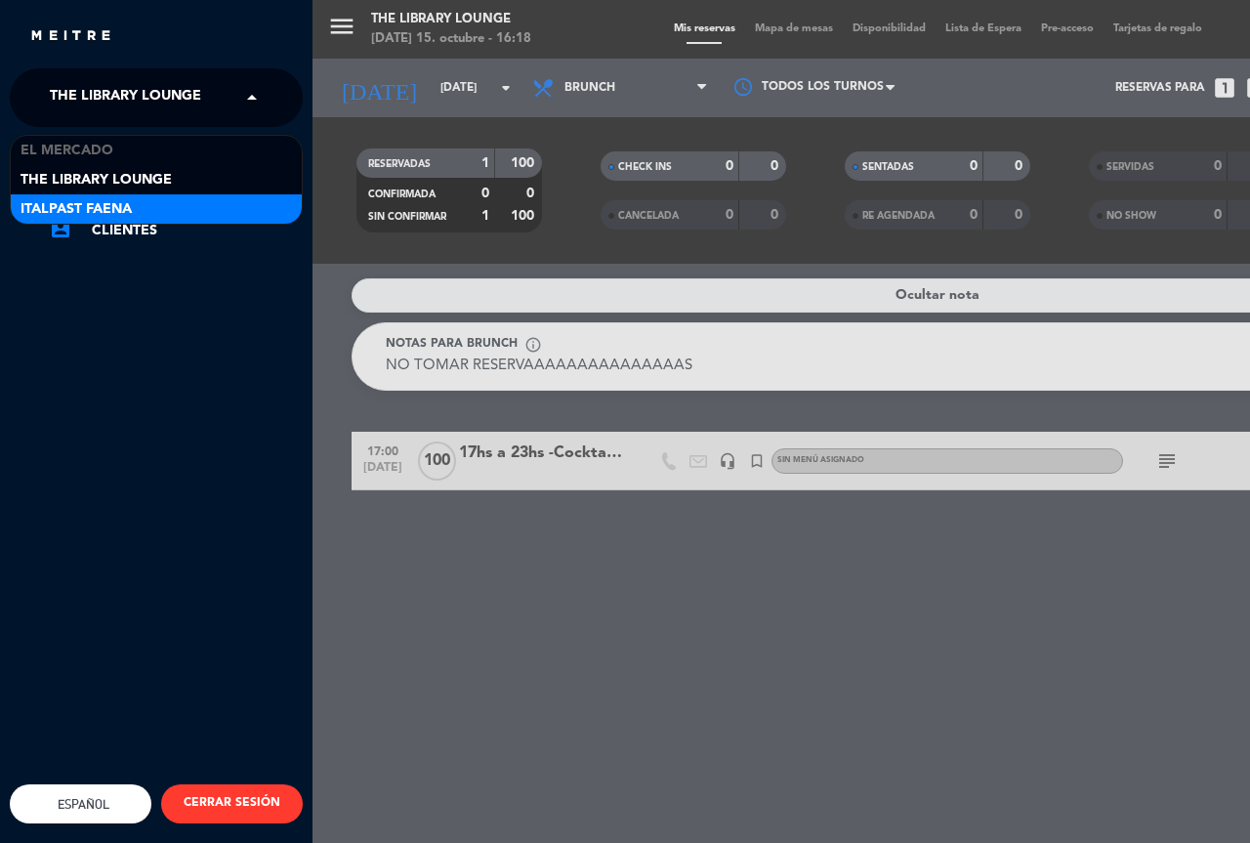
click at [219, 203] on div "Italpast Faena" at bounding box center [156, 208] width 291 height 29
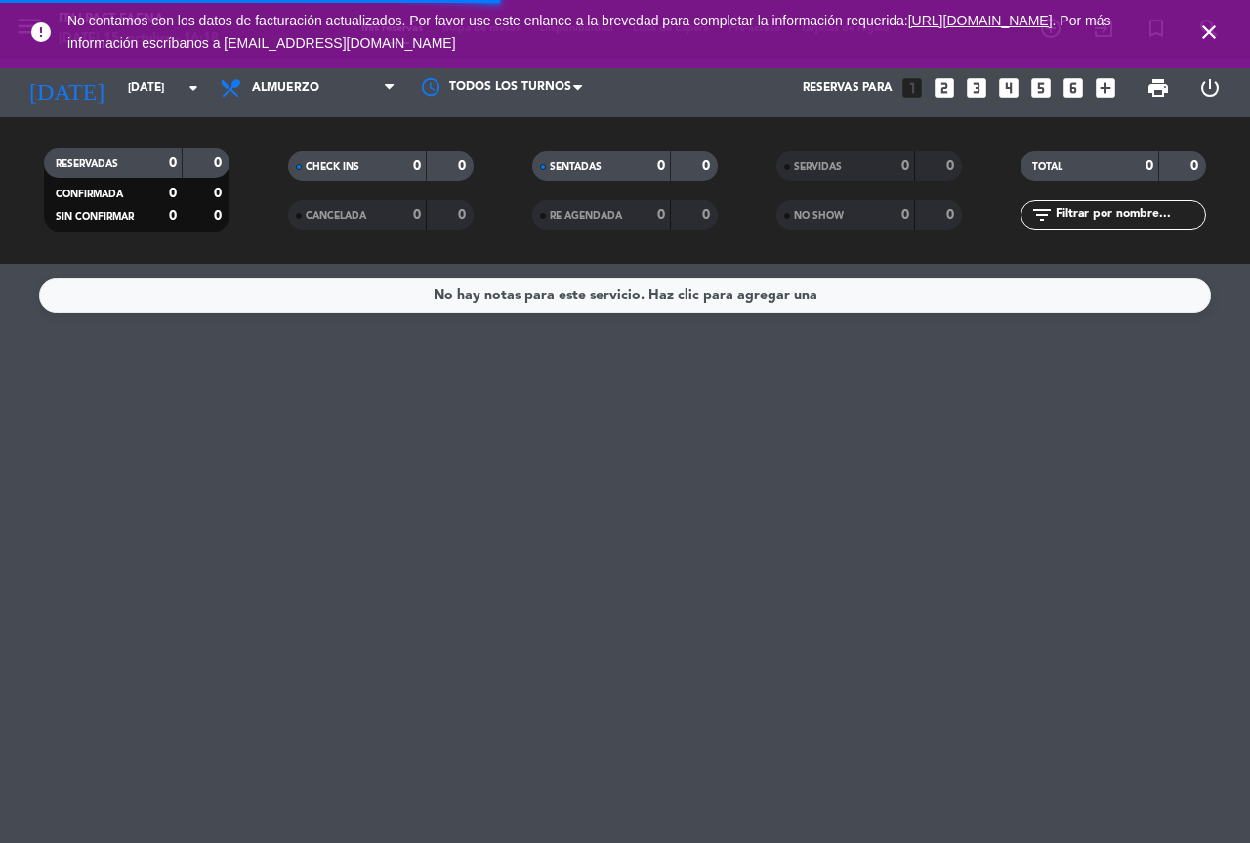
click at [1213, 21] on icon "close" at bounding box center [1209, 32] width 23 height 23
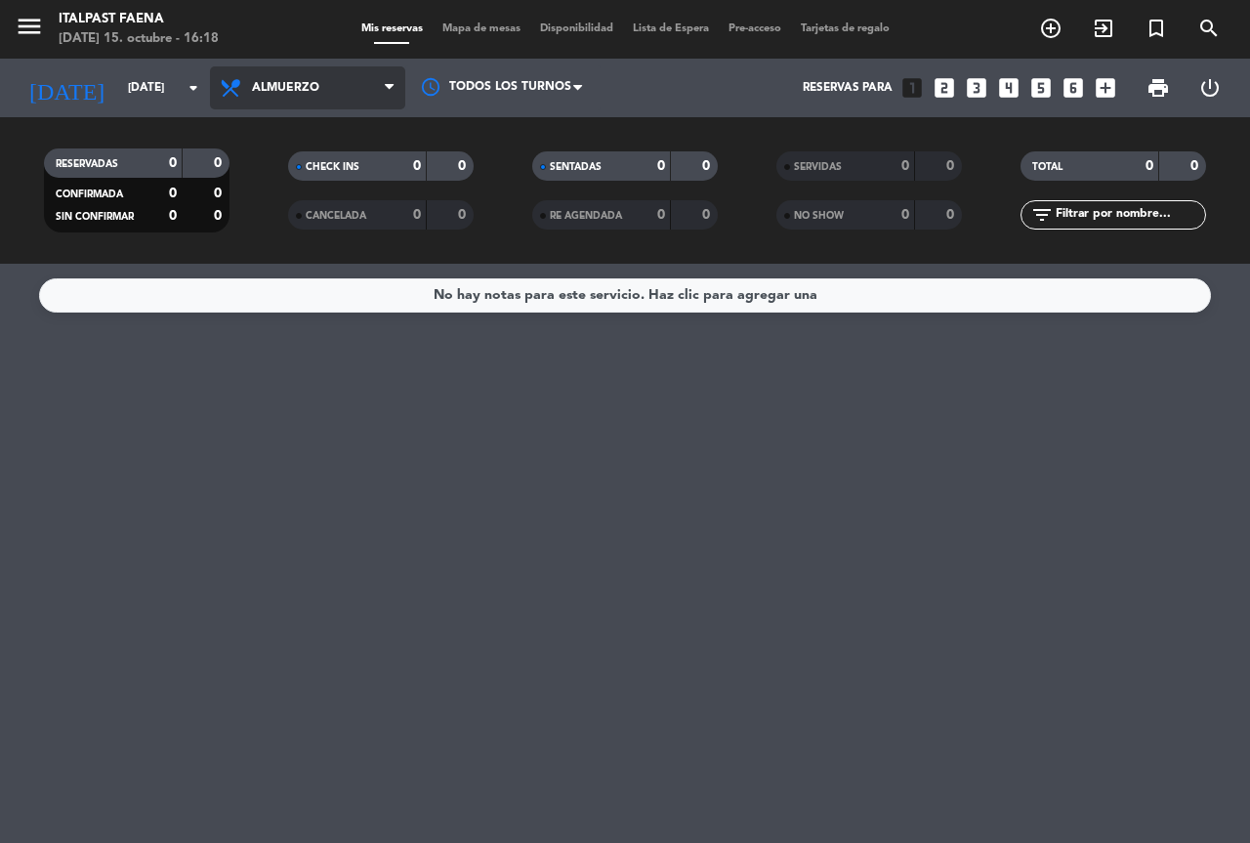
click at [281, 90] on span "Almuerzo" at bounding box center [285, 88] width 67 height 14
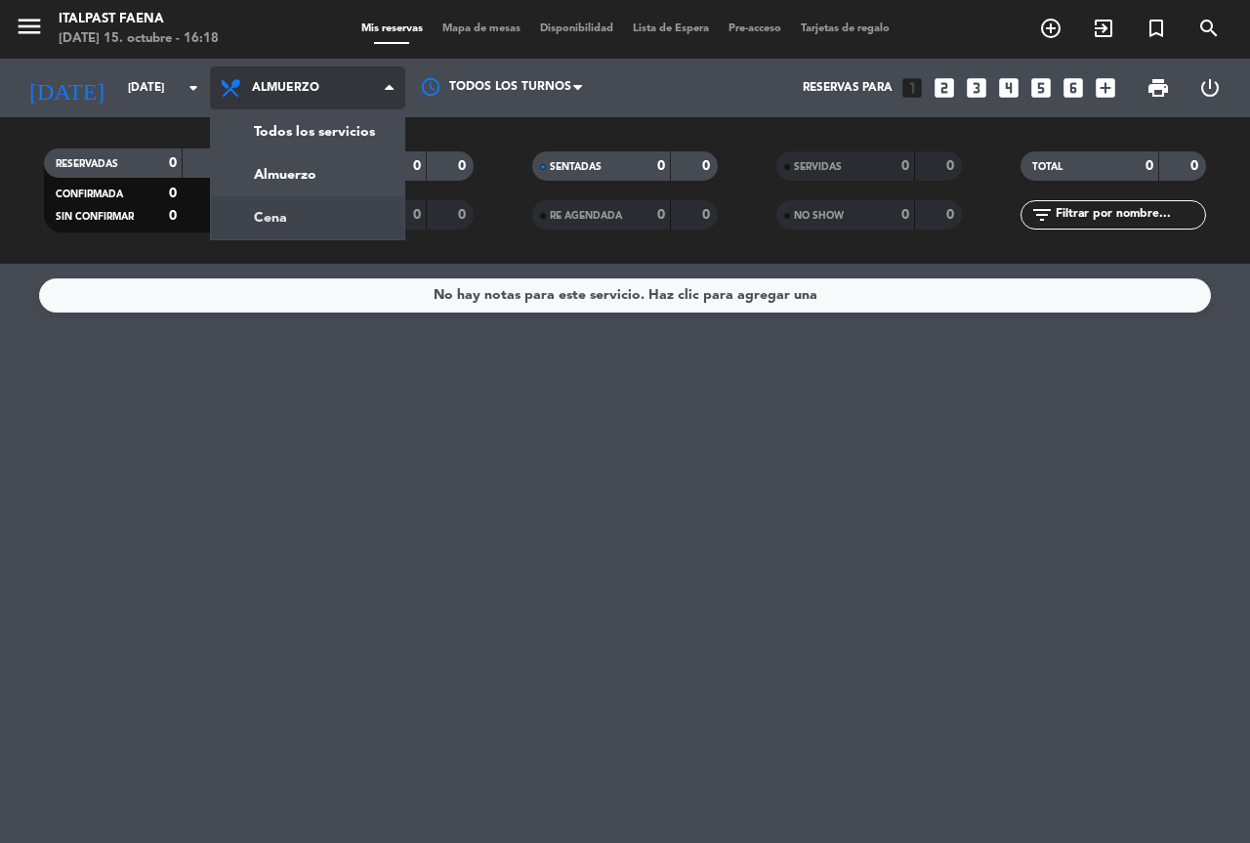
click at [278, 207] on div "menu Italpast Faena [DATE] 15. octubre - 16:18 Mis reservas Mapa de mesas Dispo…" at bounding box center [625, 132] width 1250 height 264
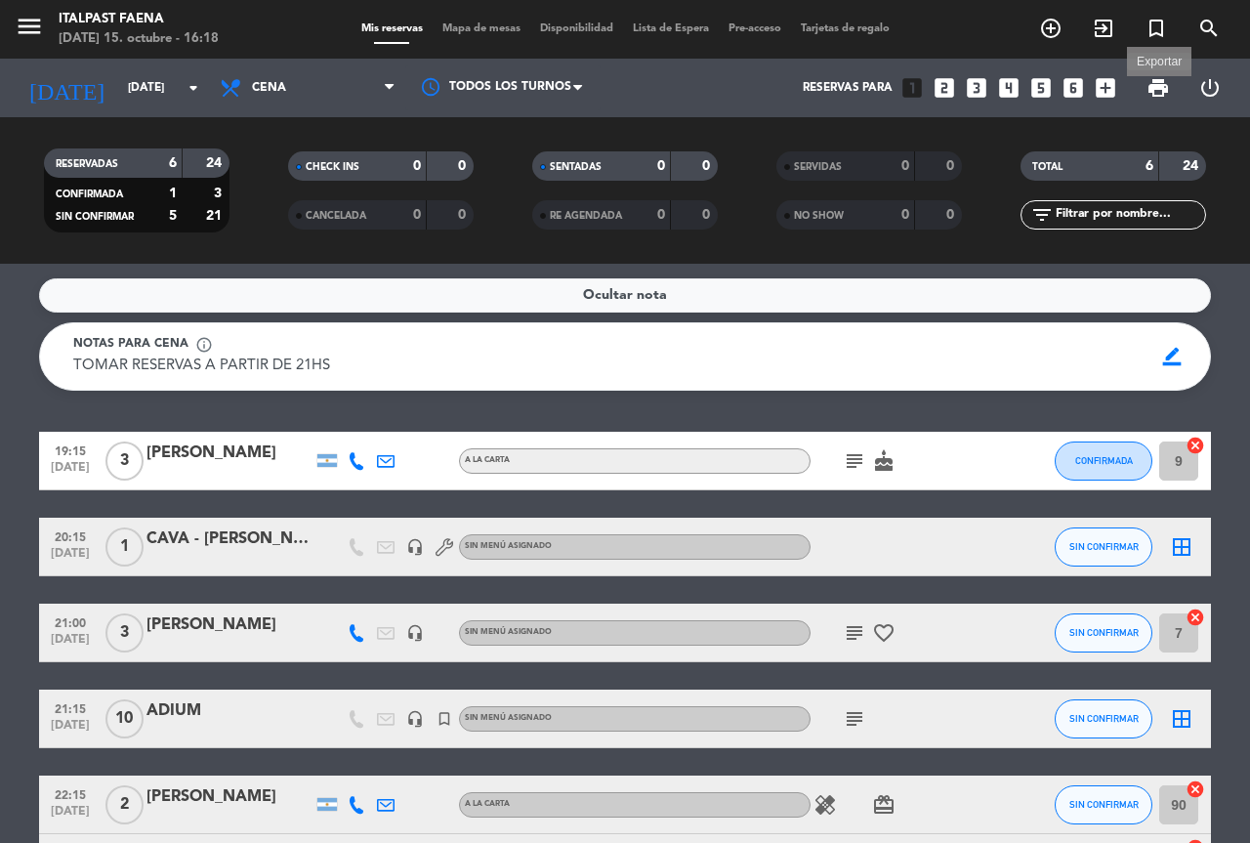
click at [1157, 88] on span "print" at bounding box center [1158, 87] width 23 height 23
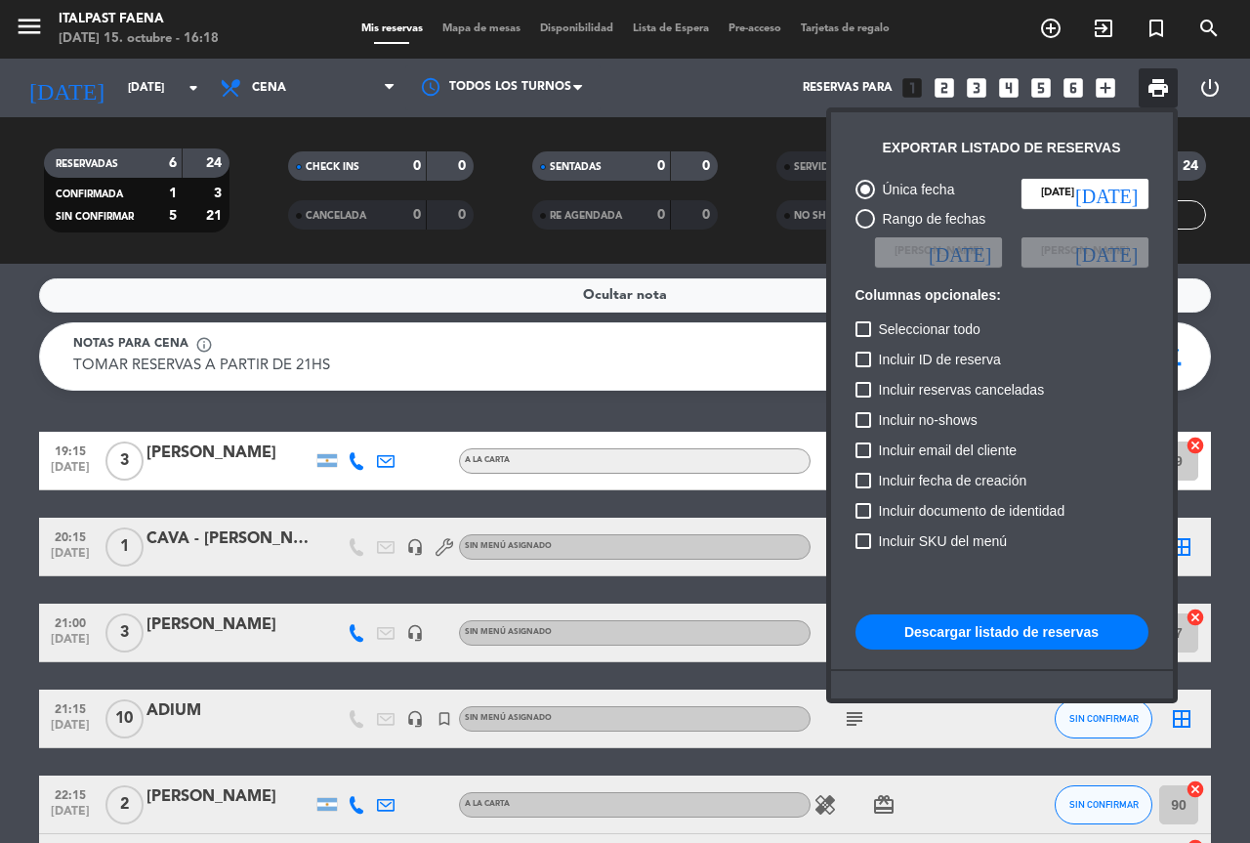
click at [987, 626] on button "Descargar listado de reservas" at bounding box center [1002, 631] width 293 height 35
click at [535, 388] on div at bounding box center [625, 421] width 1250 height 843
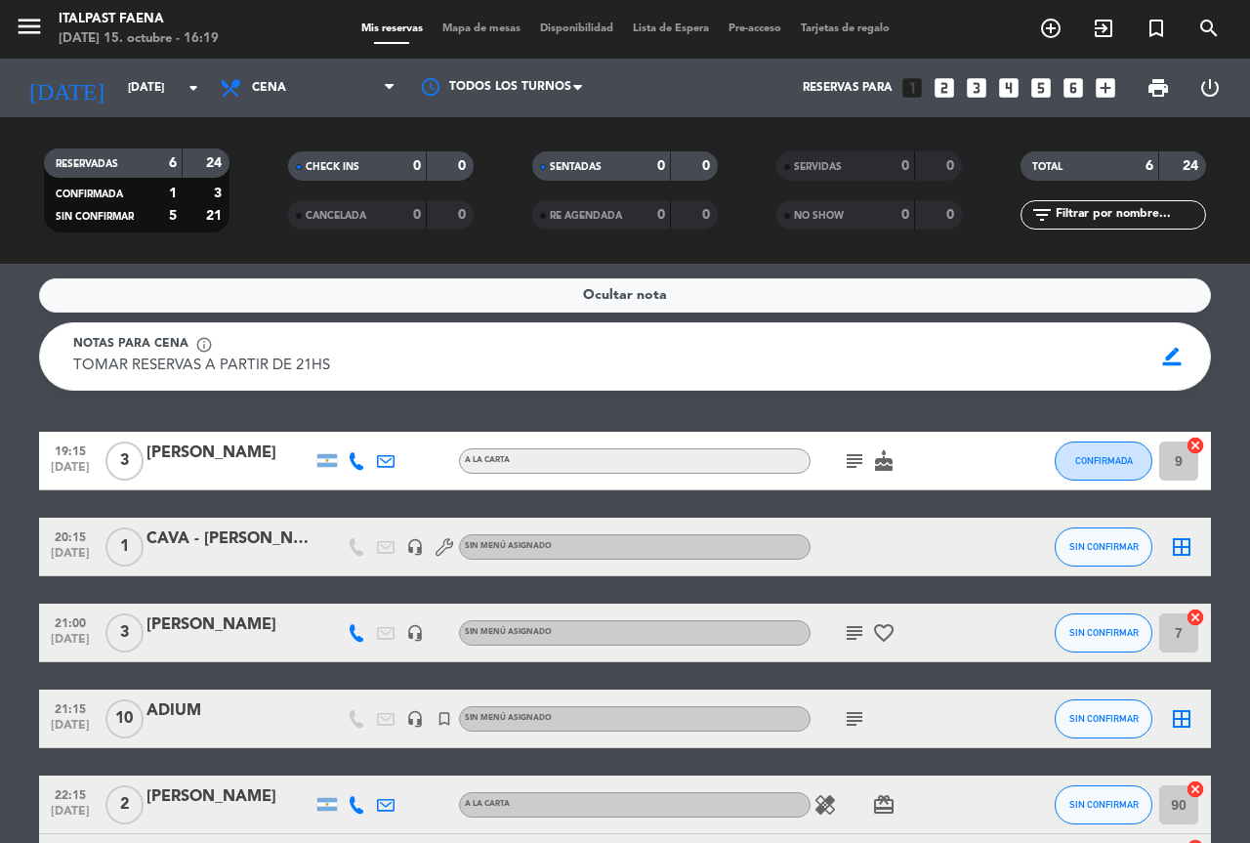
click at [841, 454] on span "subject" at bounding box center [854, 460] width 29 height 23
click at [859, 460] on icon "subject" at bounding box center [854, 460] width 23 height 23
click at [859, 527] on div at bounding box center [899, 547] width 176 height 58
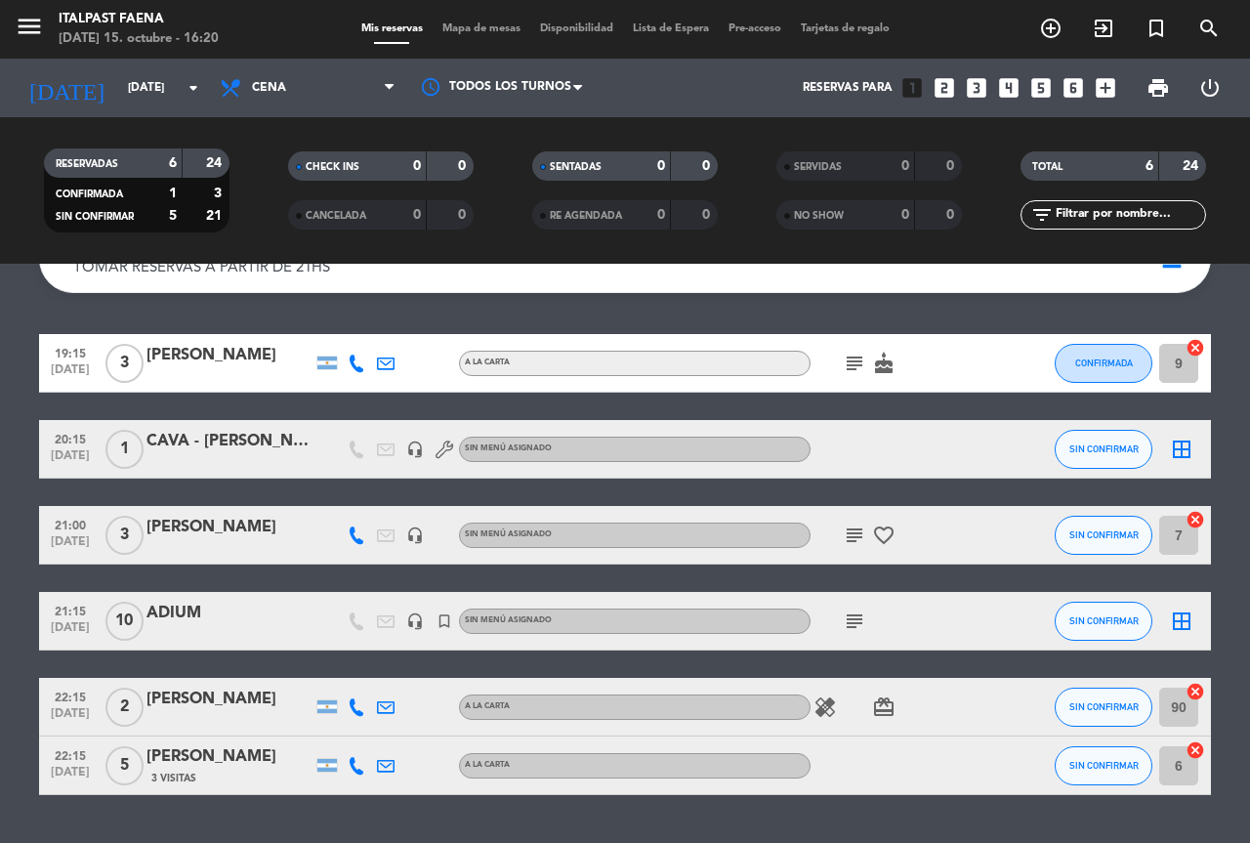
click at [855, 619] on icon "subject" at bounding box center [854, 621] width 23 height 23
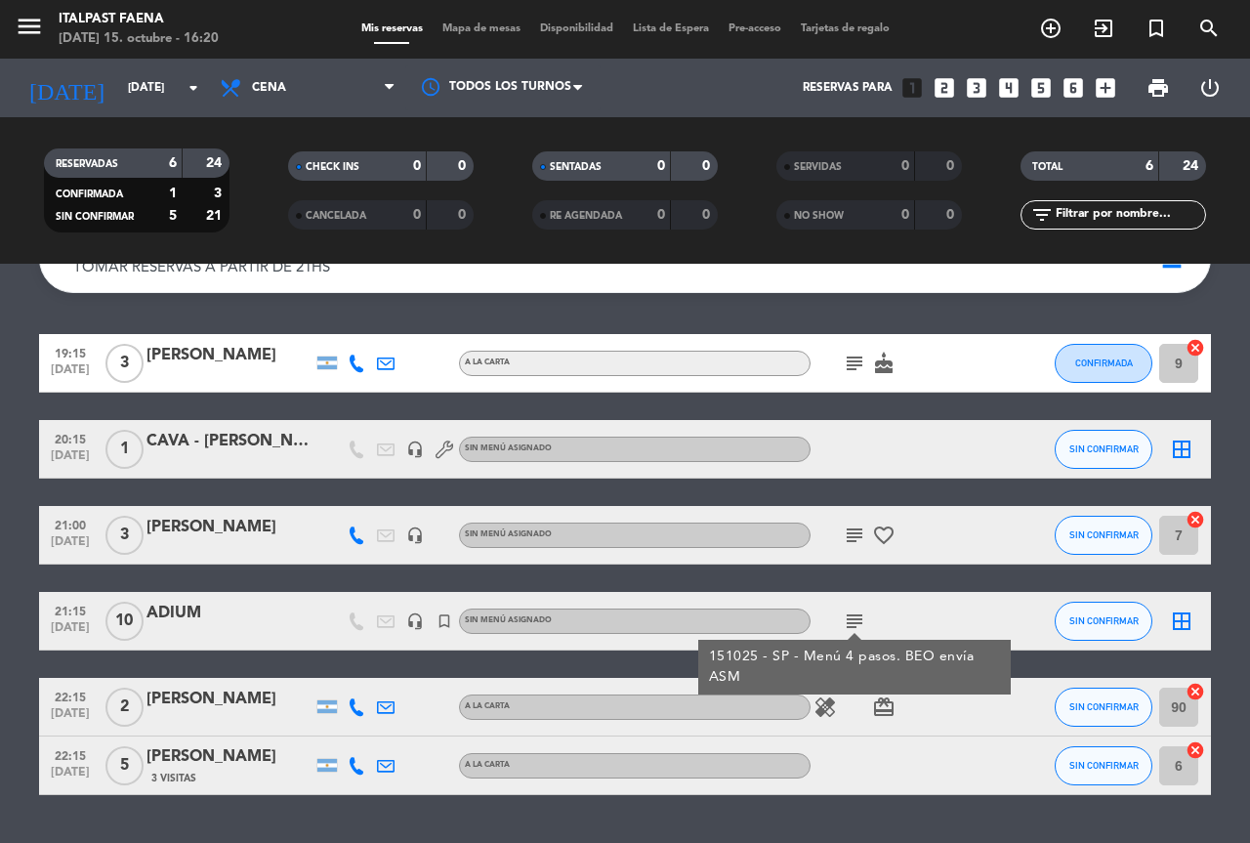
click at [945, 747] on div at bounding box center [899, 765] width 176 height 58
